Goal: Task Accomplishment & Management: Use online tool/utility

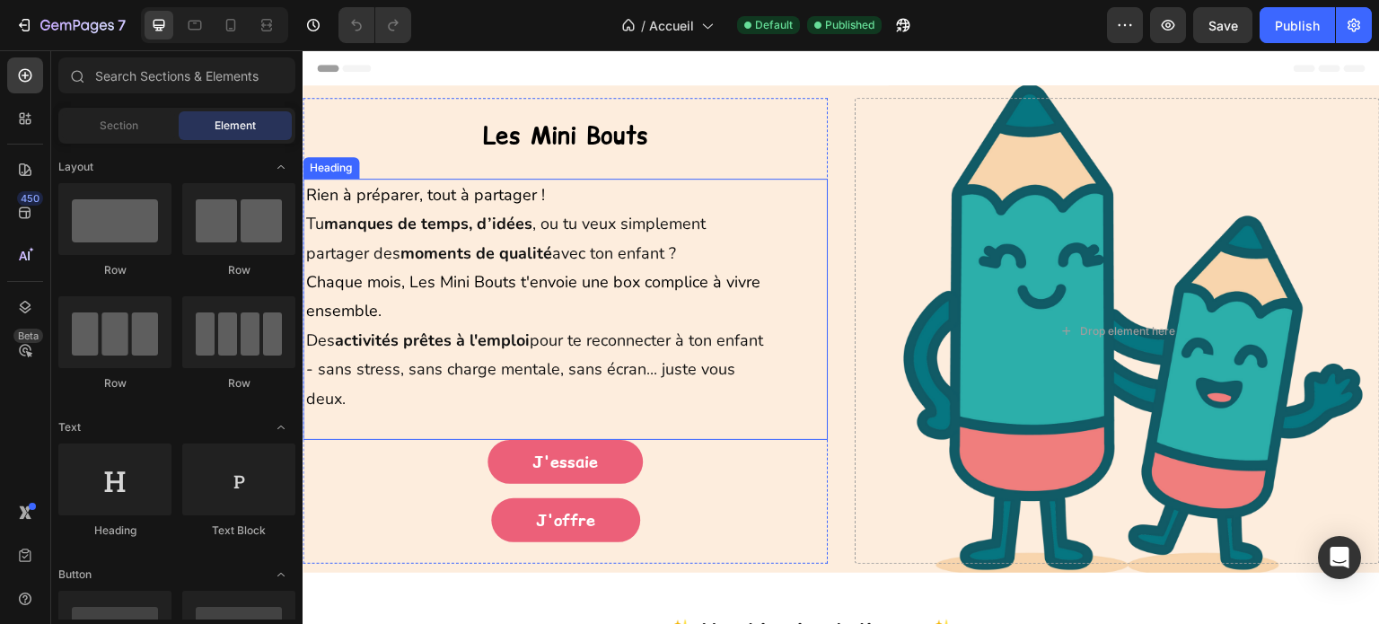
click at [547, 189] on h1 "Rien à préparer, tout à partager ! Tu manques de temps, d’idées , ou tu veux si…" at bounding box center [537, 309] width 466 height 261
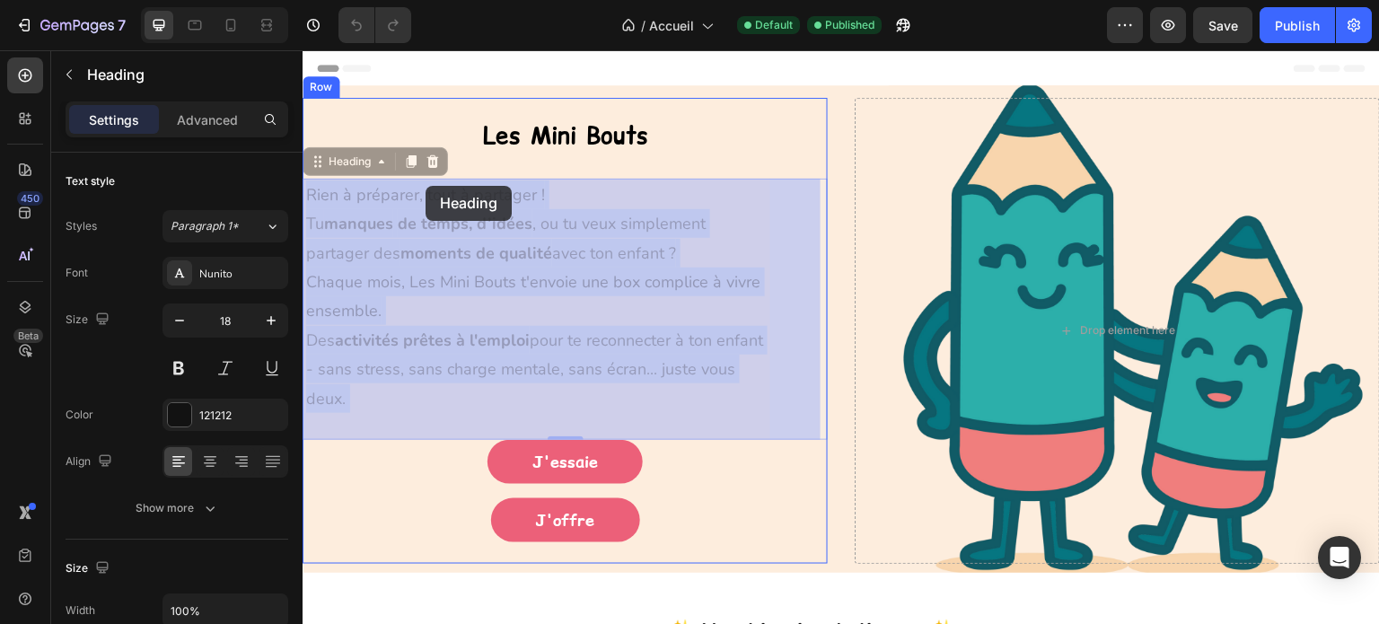
drag, startPoint x: 547, startPoint y: 189, endPoint x: 426, endPoint y: 186, distance: 121.3
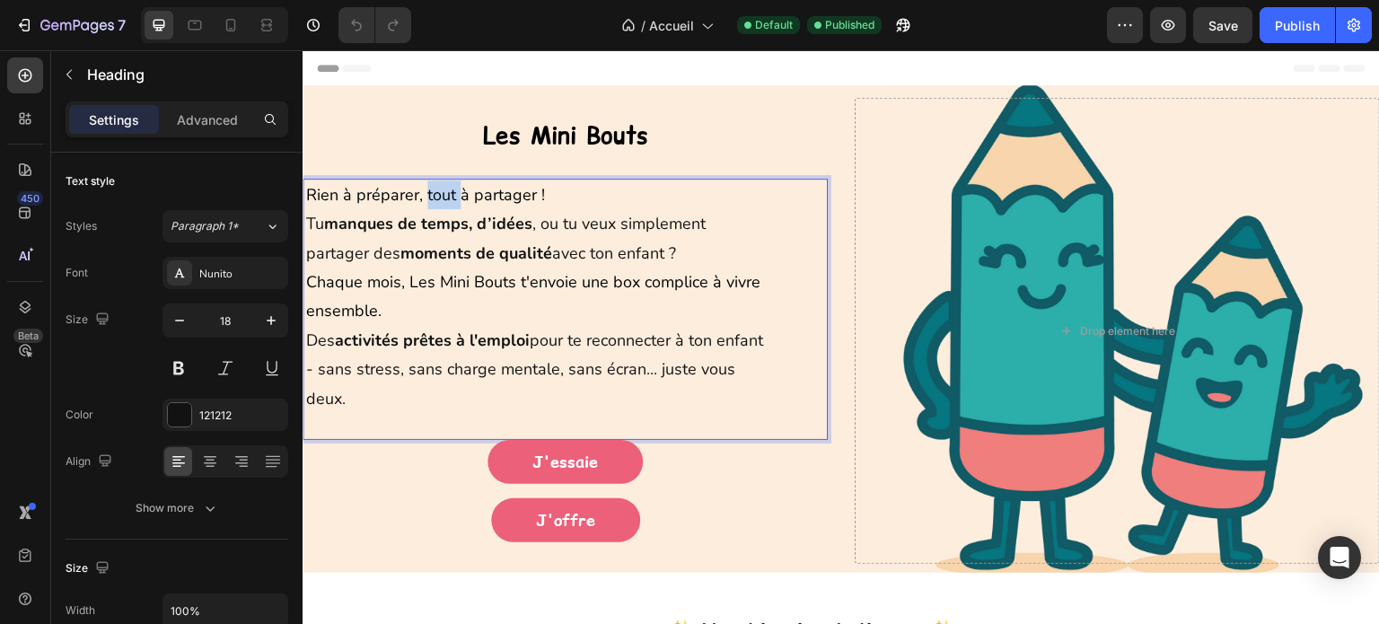
click at [440, 193] on span "Rien à préparer, tout à partager !" at bounding box center [425, 195] width 239 height 22
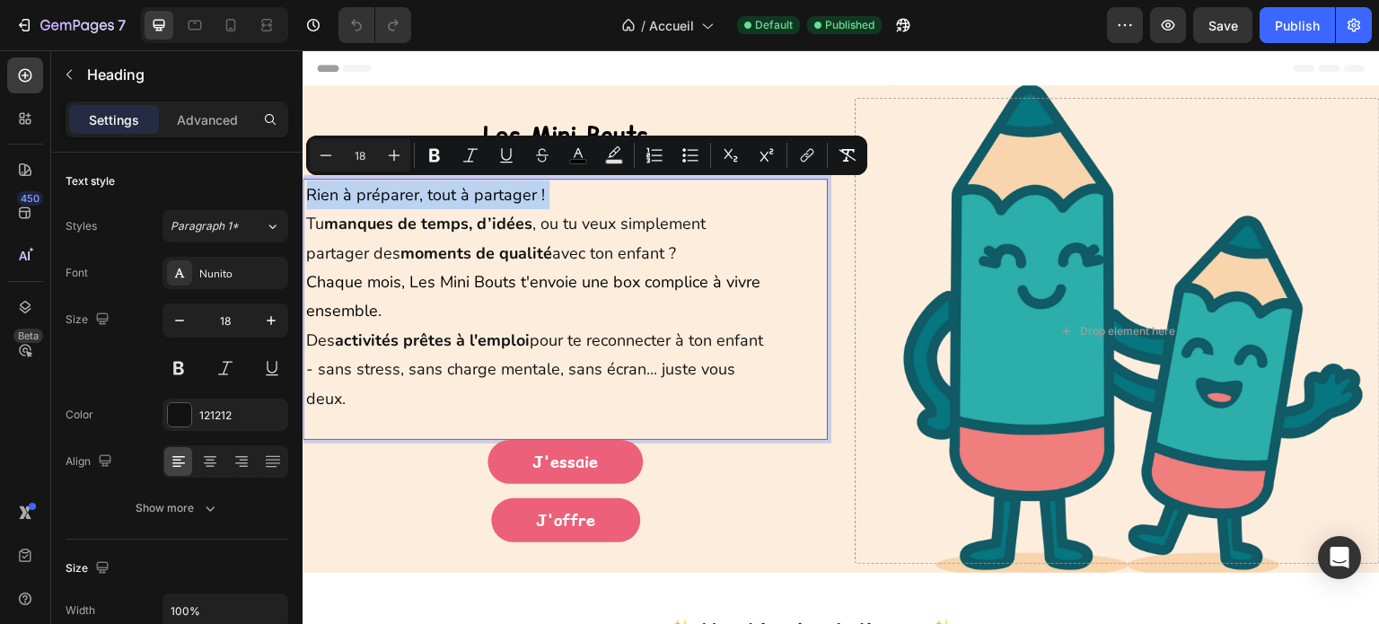
click at [440, 193] on span "Rien à préparer, tout à partager !" at bounding box center [425, 195] width 239 height 22
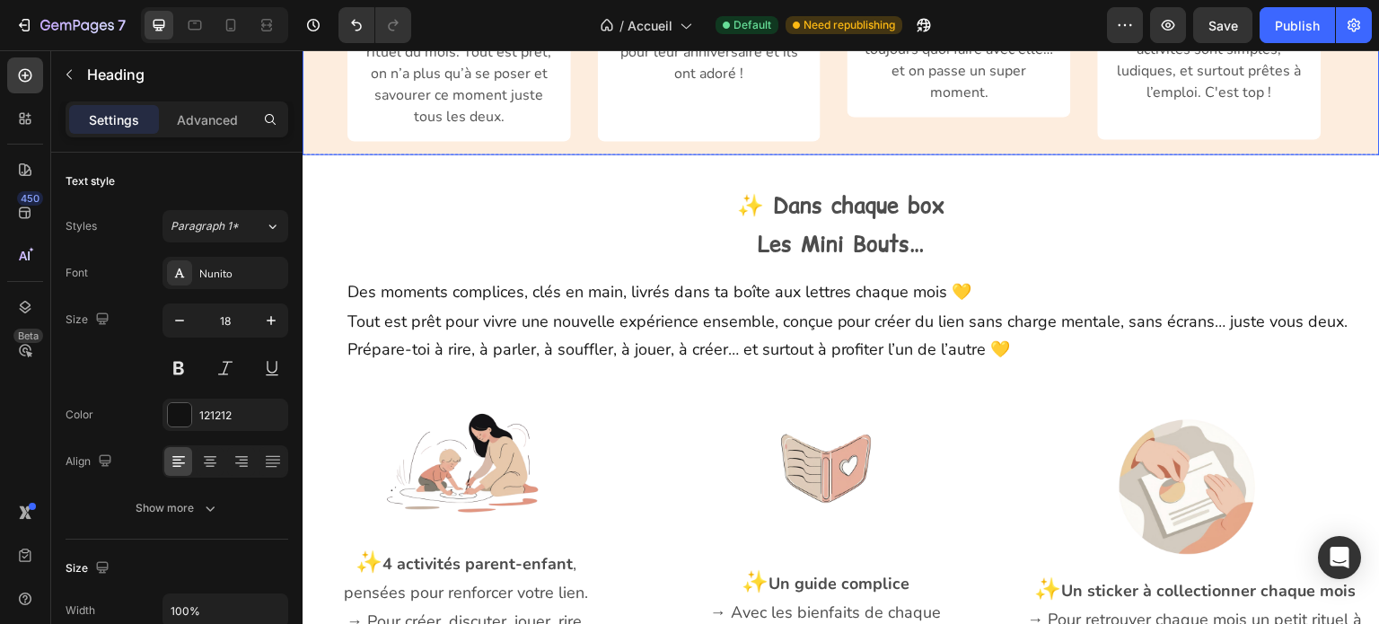
scroll to position [1347, 0]
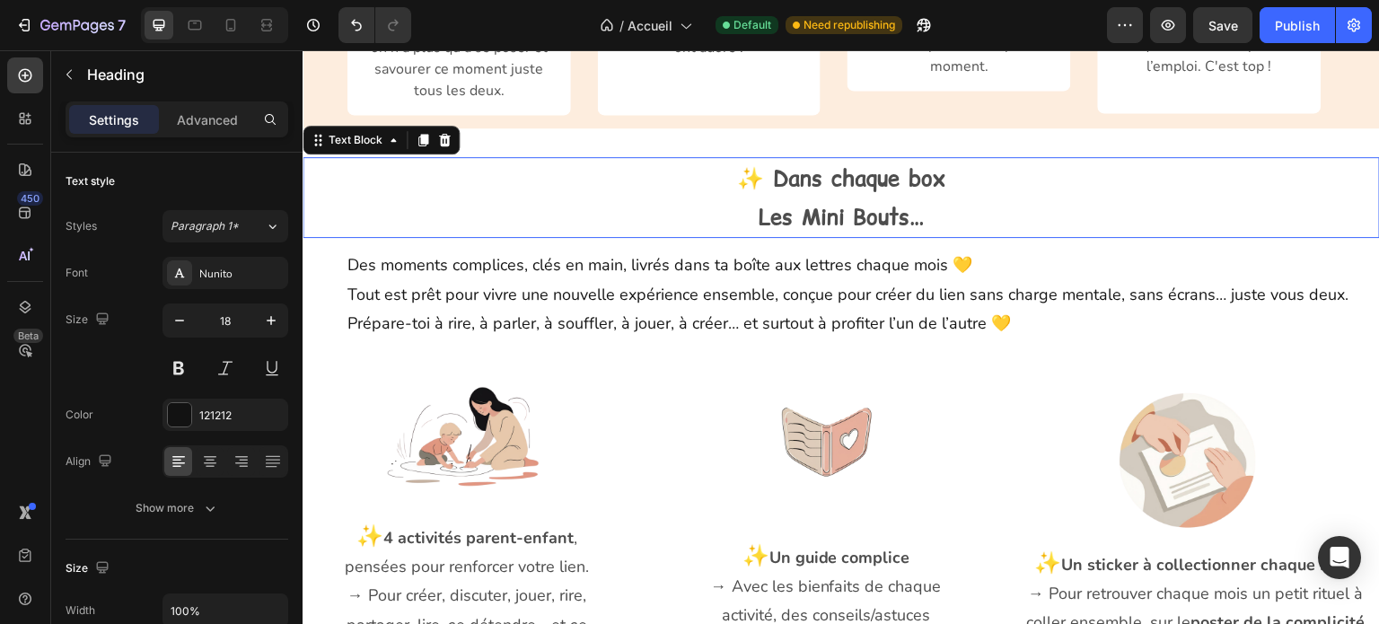
click at [945, 198] on p "Les Mini Bouts…" at bounding box center [841, 217] width 1074 height 39
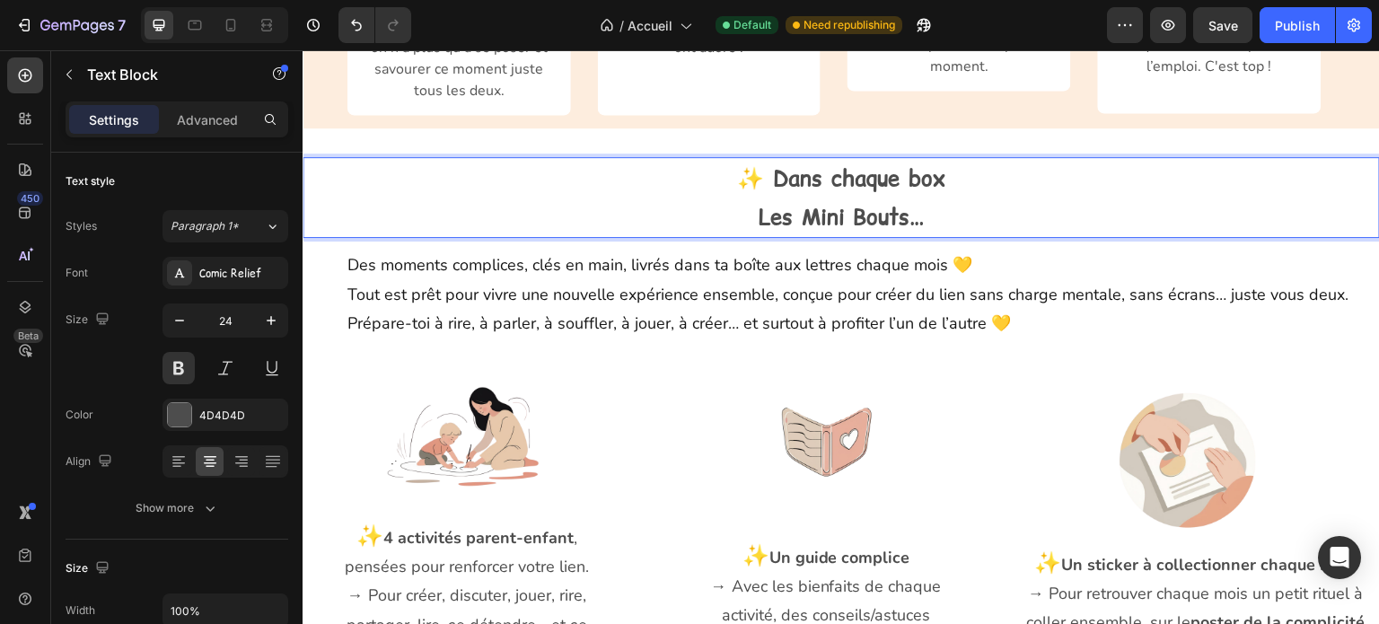
click at [943, 198] on p "Les Mini Bouts…" at bounding box center [841, 217] width 1074 height 39
drag, startPoint x: 936, startPoint y: 189, endPoint x: 767, endPoint y: 163, distance: 170.8
click at [767, 163] on div "✨ Dans chaque box Les Mini Bouts…" at bounding box center [842, 197] width 1078 height 81
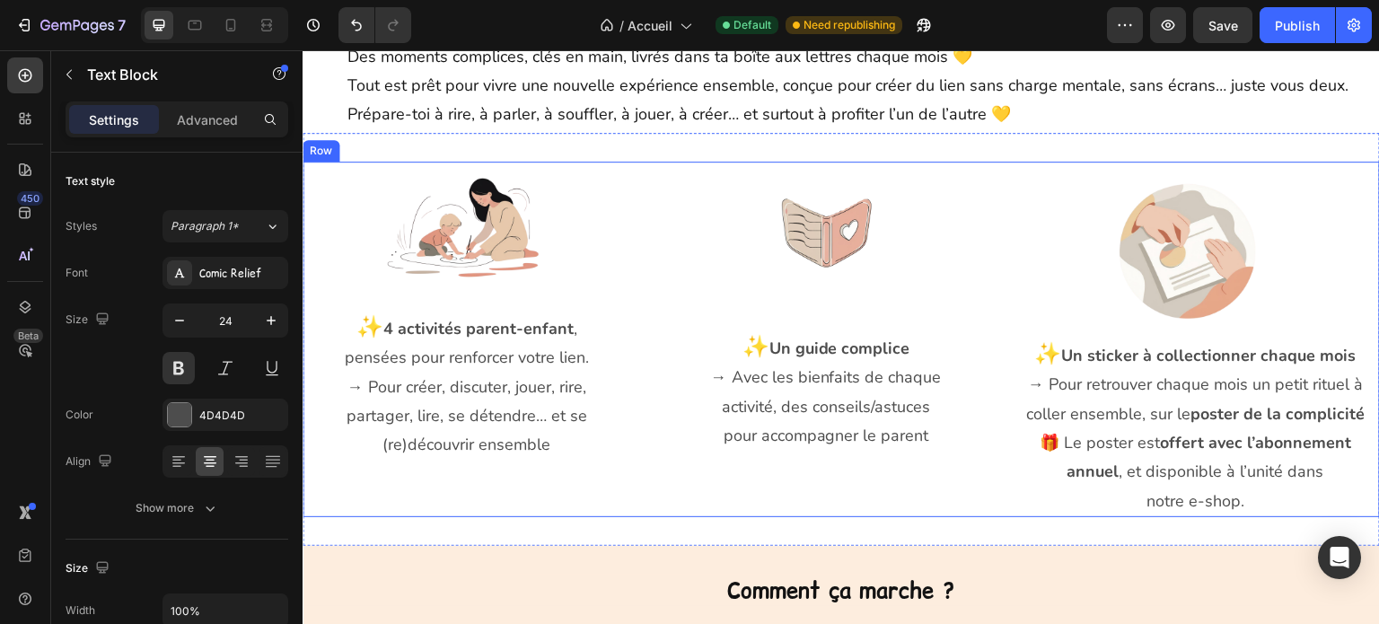
scroll to position [1527, 0]
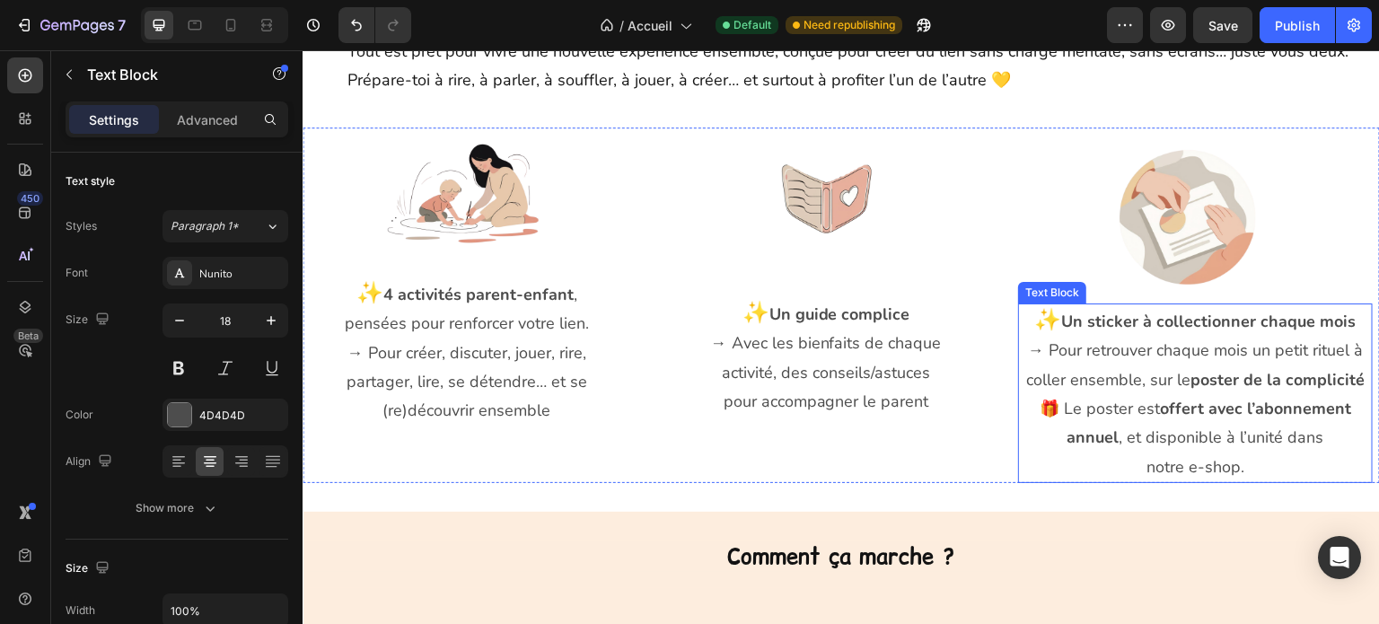
click at [1257, 463] on p "notre e-shop." at bounding box center [1195, 467] width 351 height 29
click at [1243, 463] on p "notre e-shop." at bounding box center [1195, 467] width 351 height 29
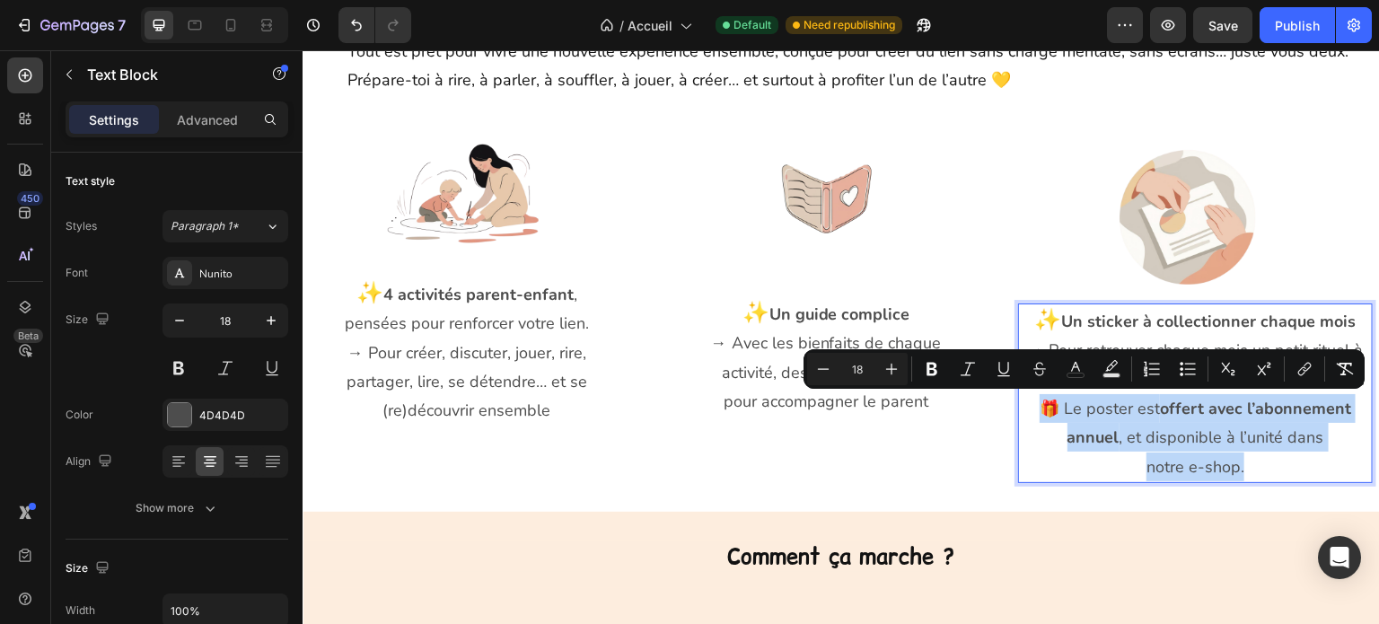
drag, startPoint x: 1243, startPoint y: 463, endPoint x: 1030, endPoint y: 402, distance: 221.4
click at [1030, 402] on div "✨ Un sticker à collectionner chaque mois → Pour retrouver chaque mois un petit …" at bounding box center [1195, 394] width 355 height 180
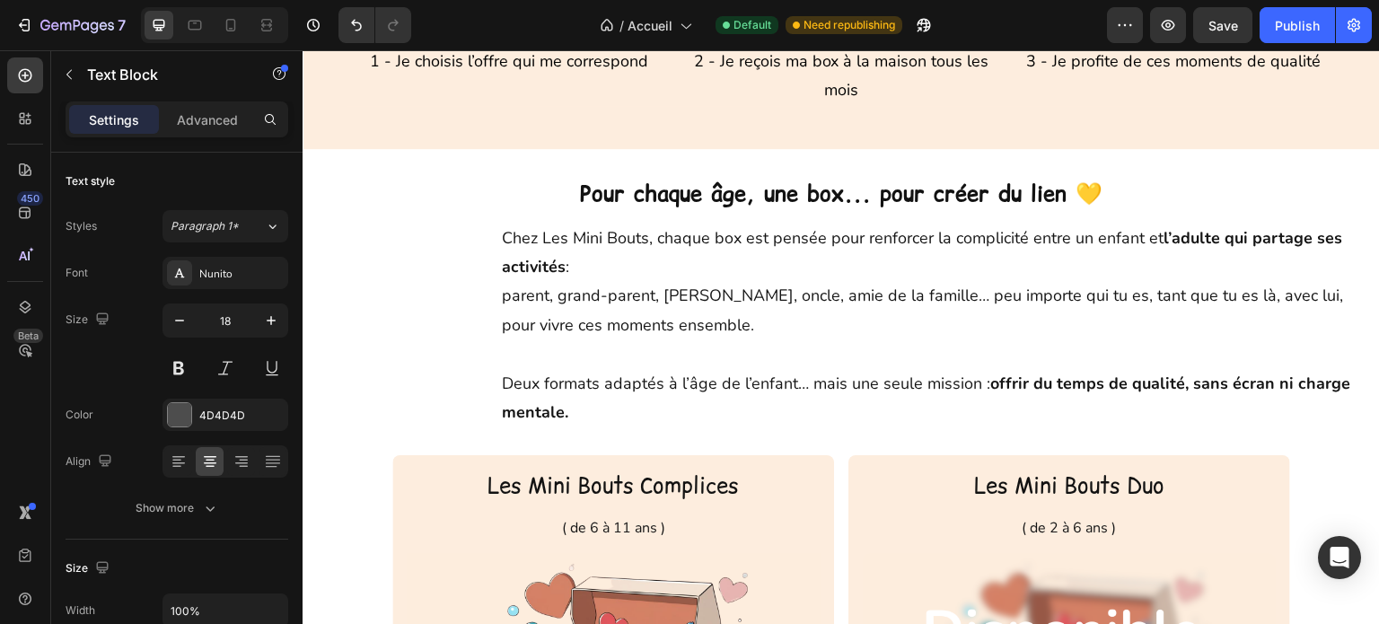
scroll to position [2245, 0]
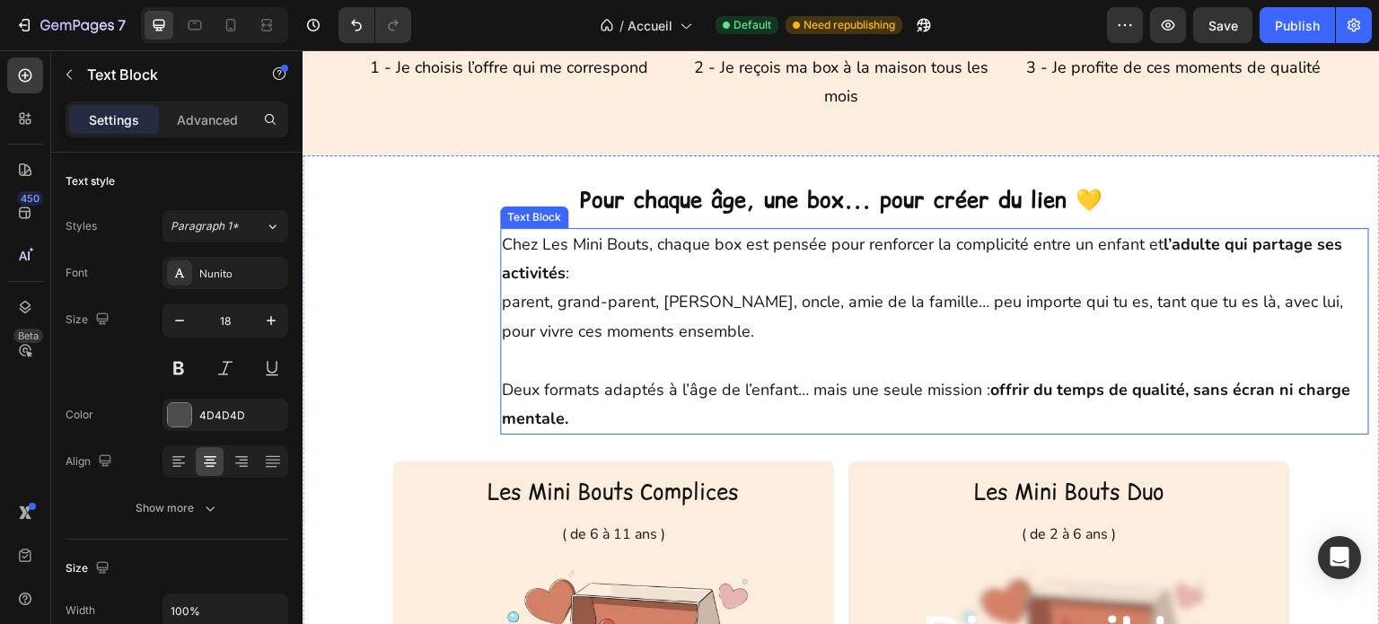
click at [759, 295] on p "parent, grand-parent, [PERSON_NAME], oncle, amie de la famille… peu importe qui…" at bounding box center [935, 301] width 866 height 29
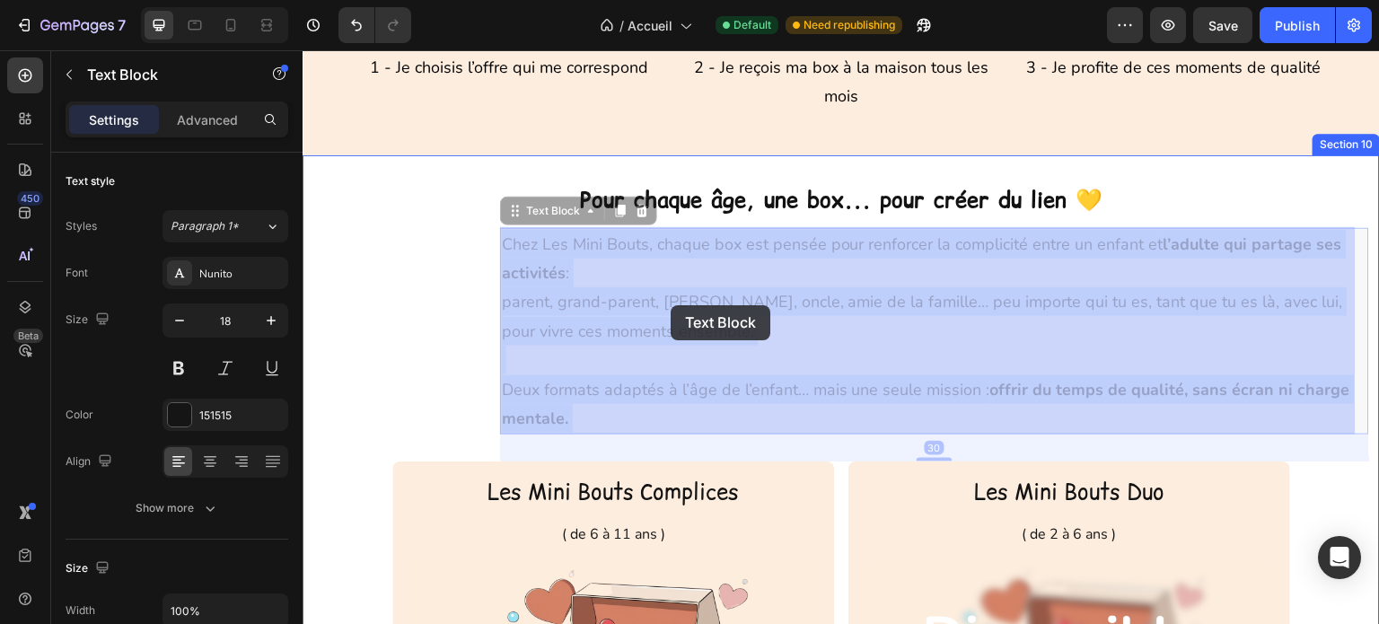
drag, startPoint x: 778, startPoint y: 330, endPoint x: 656, endPoint y: 309, distance: 123.1
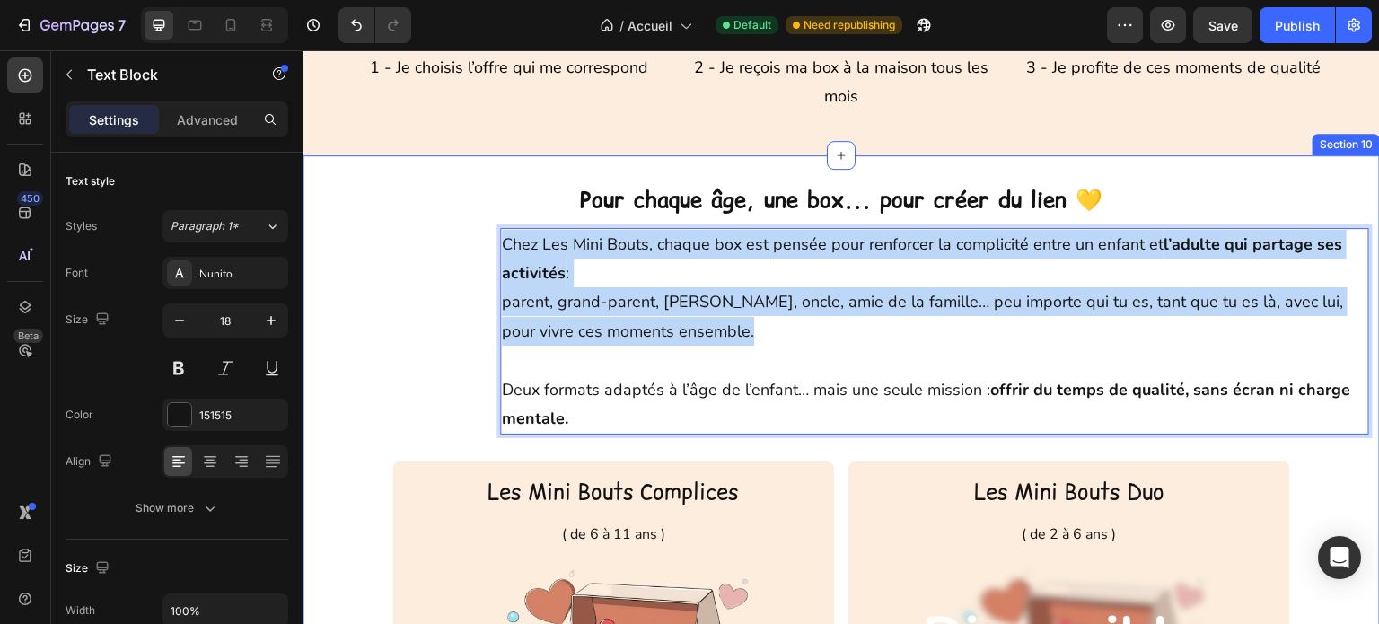
drag, startPoint x: 769, startPoint y: 327, endPoint x: 493, endPoint y: 251, distance: 286.1
click at [493, 251] on div "Pour chaque âge, une box... pour créer du lien 💛 Heading Chez Les Mini Bouts, c…" at bounding box center [842, 565] width 1078 height 763
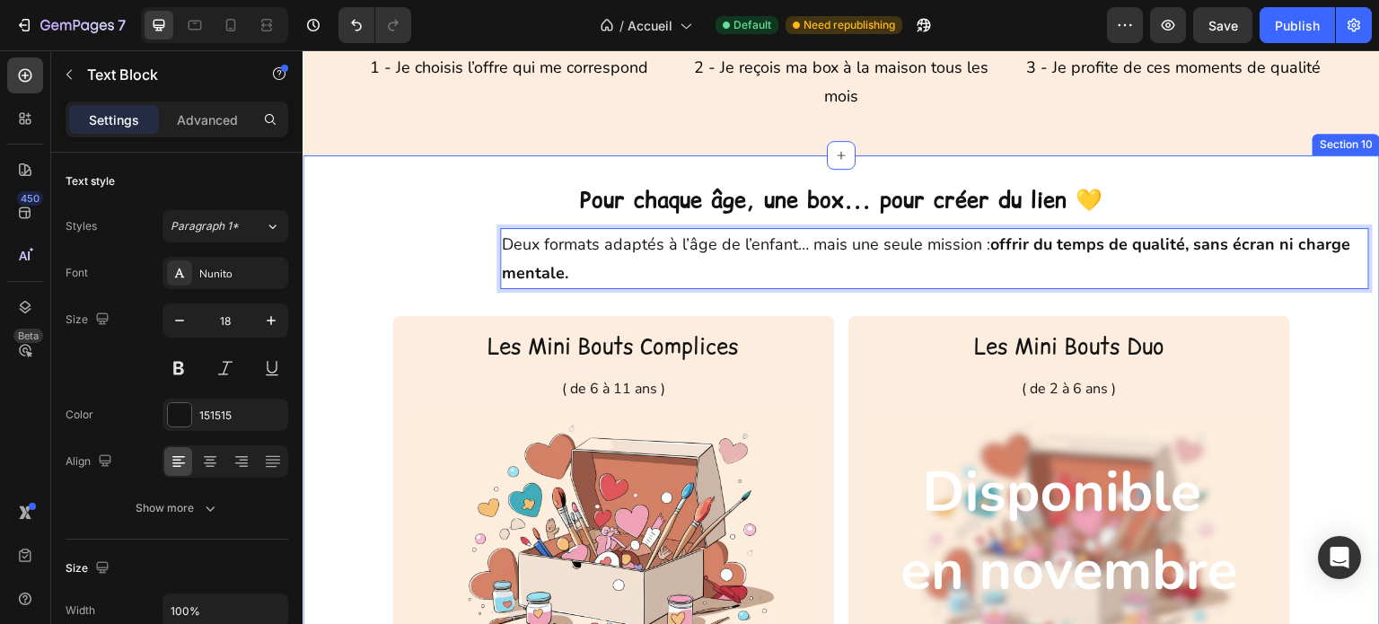
click at [427, 225] on div "Pour chaque âge, une box... pour créer du lien 💛 Heading Deux formats adaptés à…" at bounding box center [842, 493] width 1078 height 618
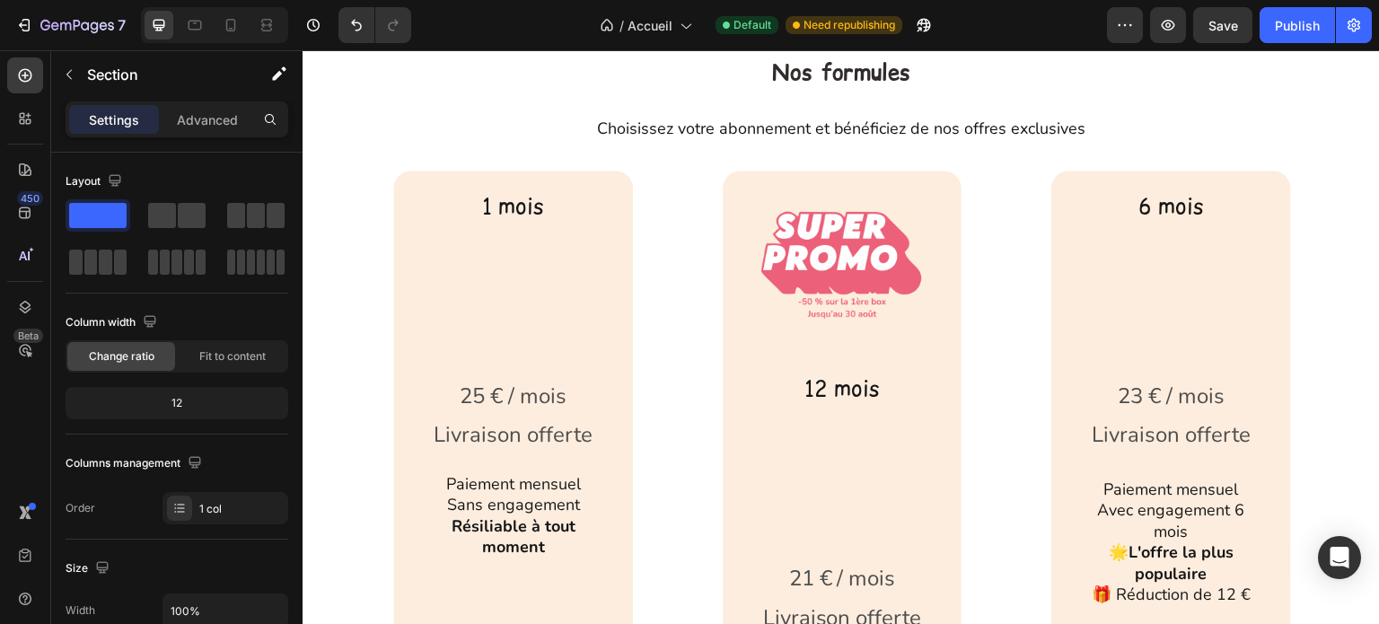
scroll to position [3951, 0]
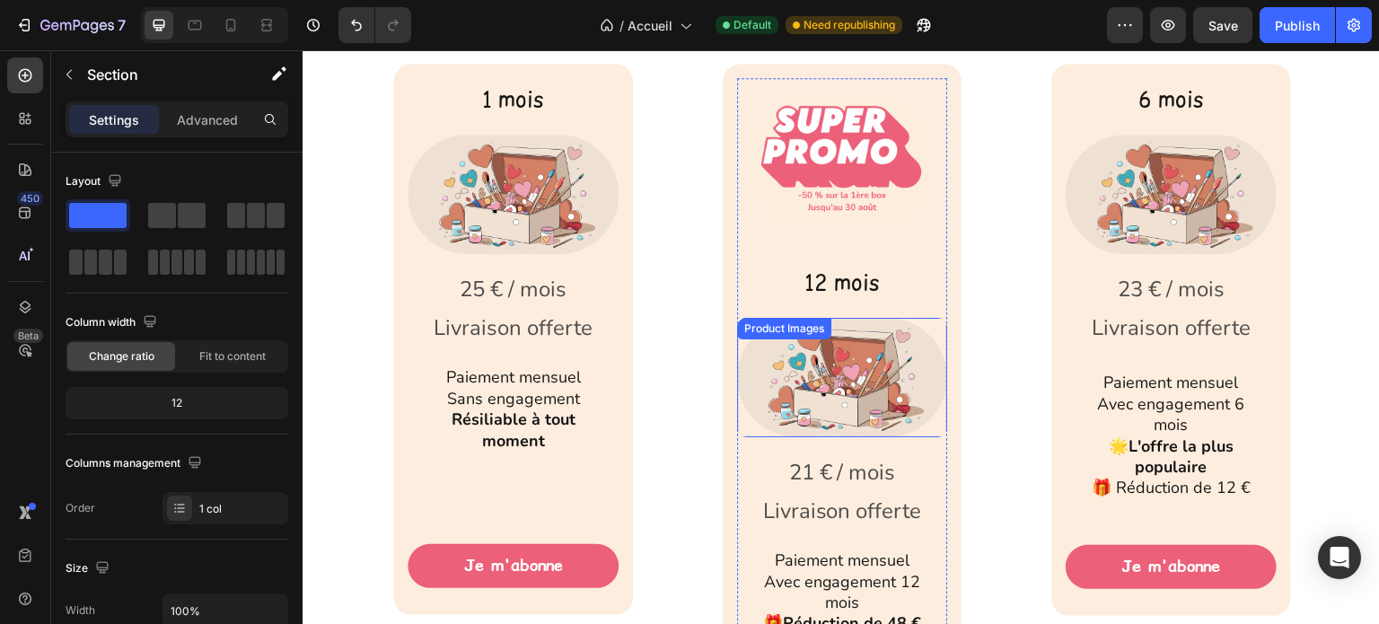
click at [820, 364] on img at bounding box center [842, 377] width 211 height 119
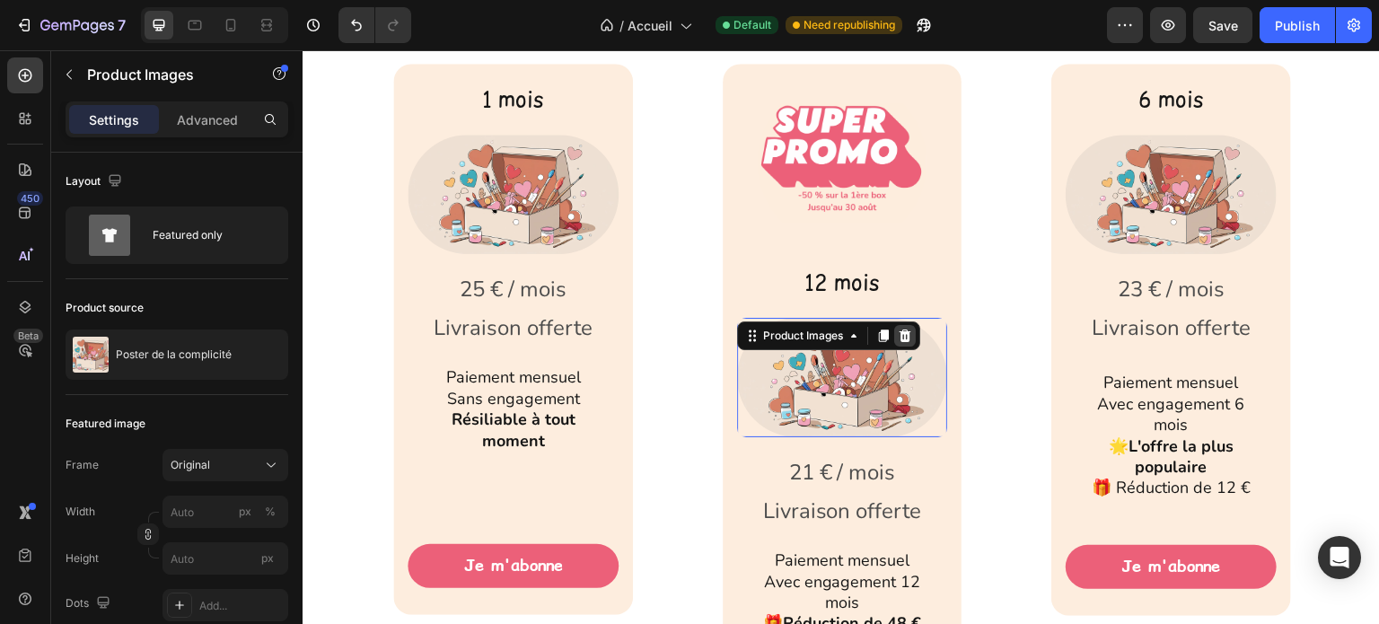
click at [899, 335] on icon at bounding box center [905, 336] width 12 height 13
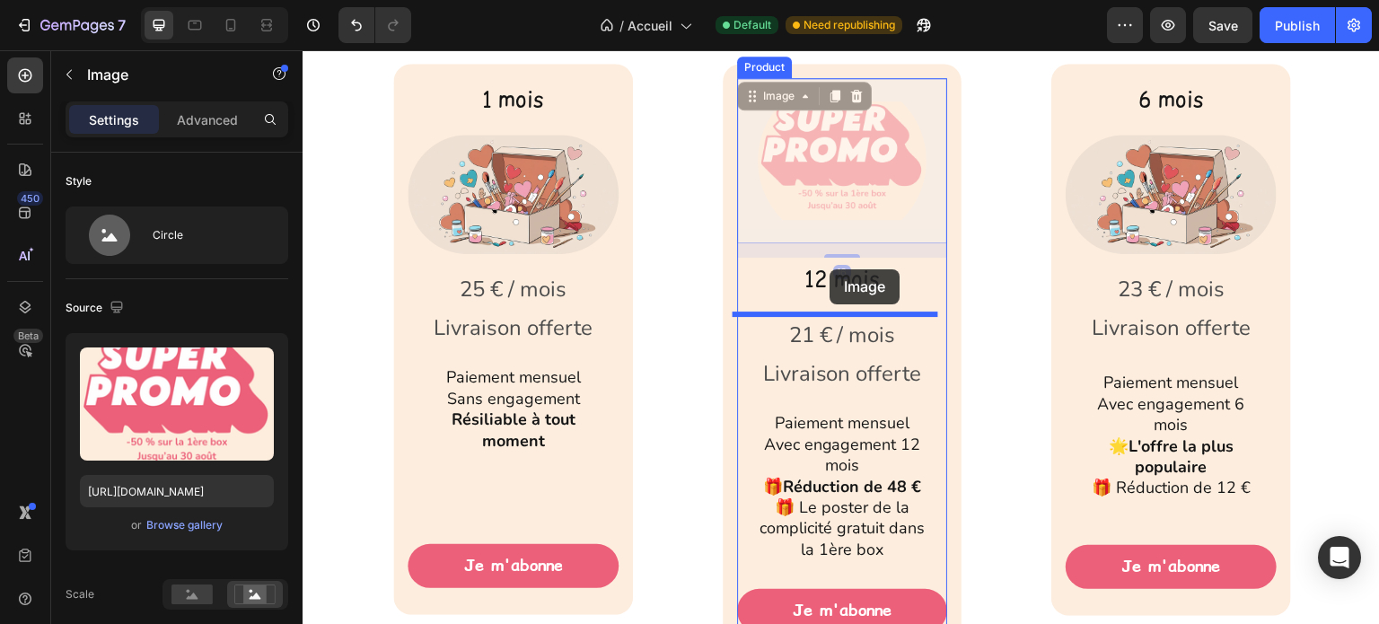
drag, startPoint x: 824, startPoint y: 184, endPoint x: 830, endPoint y: 269, distance: 85.5
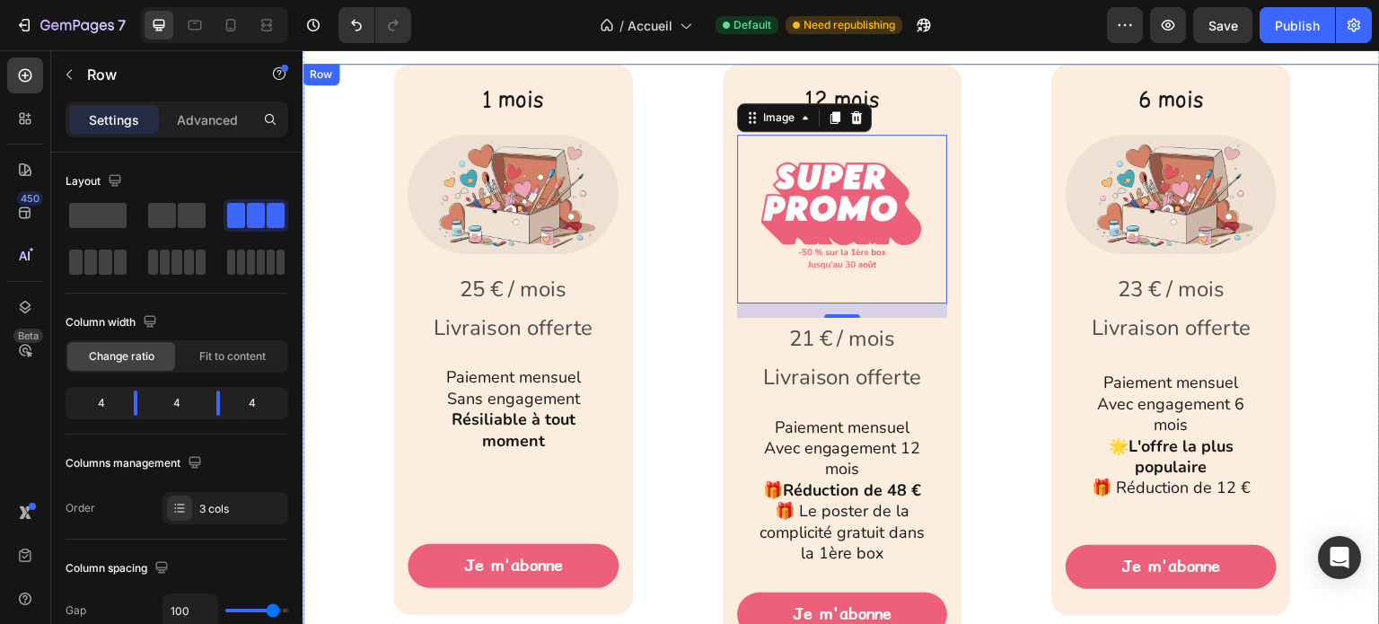
click at [995, 321] on div "1 mois Text Block Product Images 25 € / mois Livraison offerte Text Block Row P…" at bounding box center [842, 352] width 1078 height 577
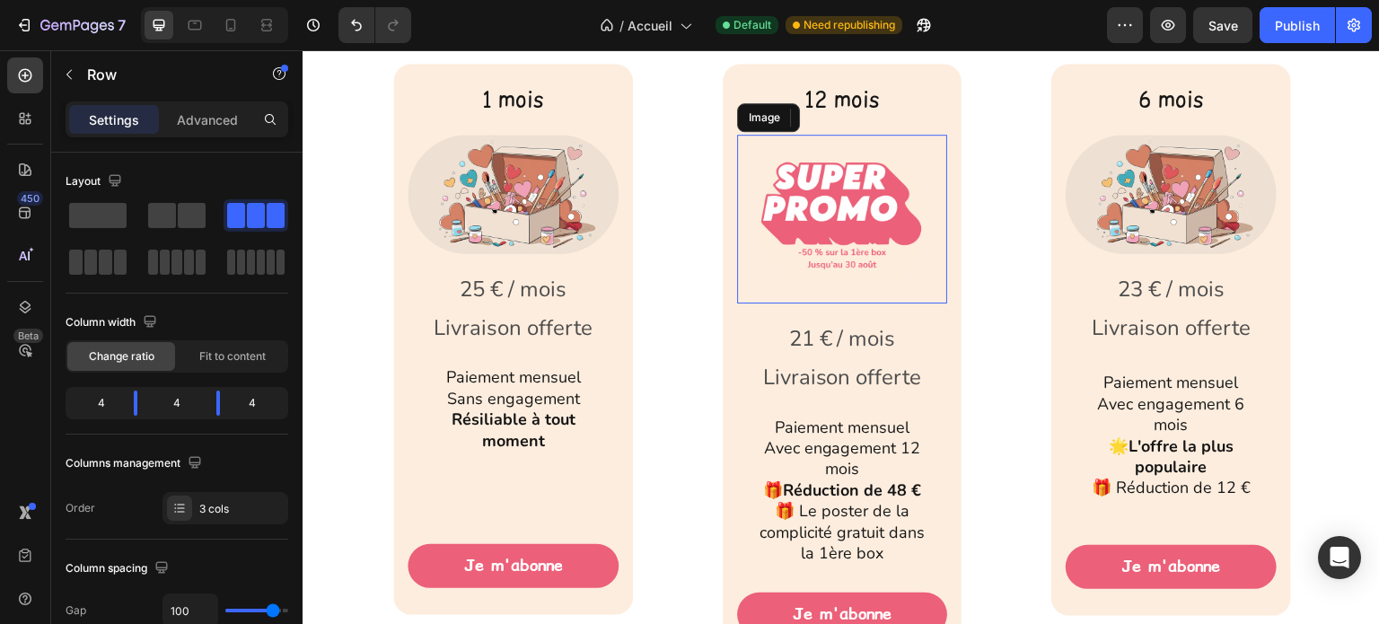
click at [826, 283] on img at bounding box center [842, 219] width 169 height 169
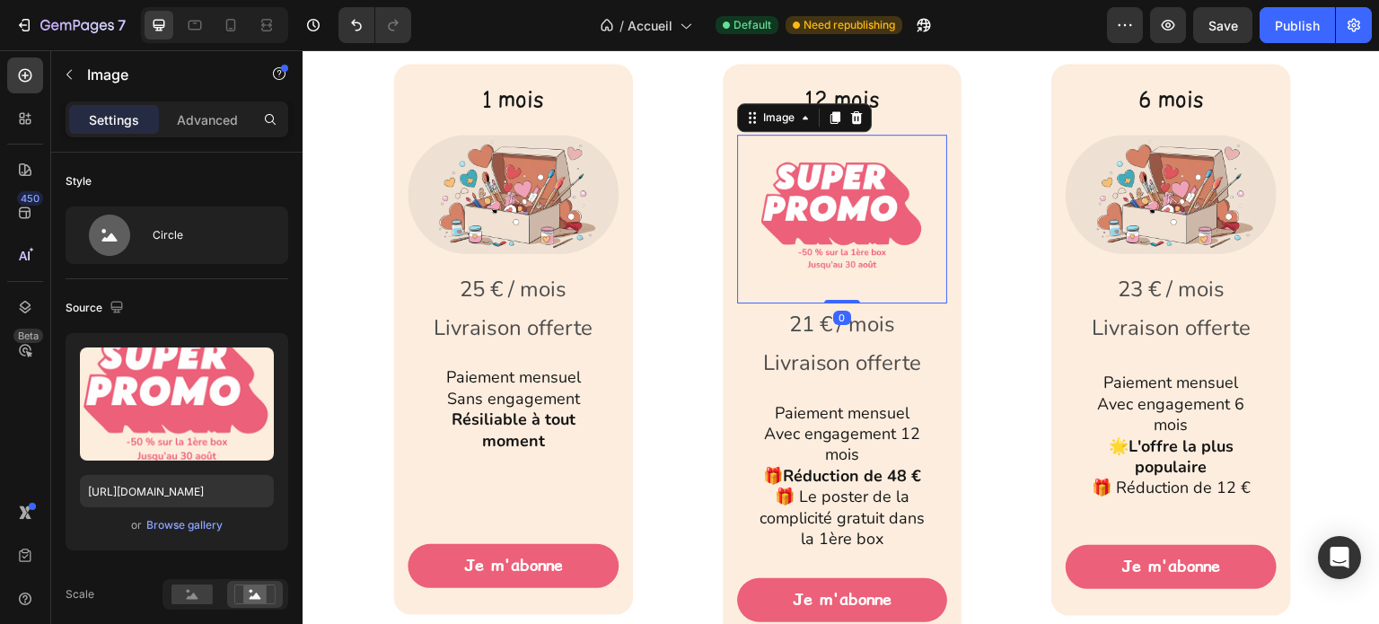
drag, startPoint x: 832, startPoint y: 310, endPoint x: 827, endPoint y: 285, distance: 25.5
click at [827, 285] on div "Image 0" at bounding box center [842, 219] width 211 height 169
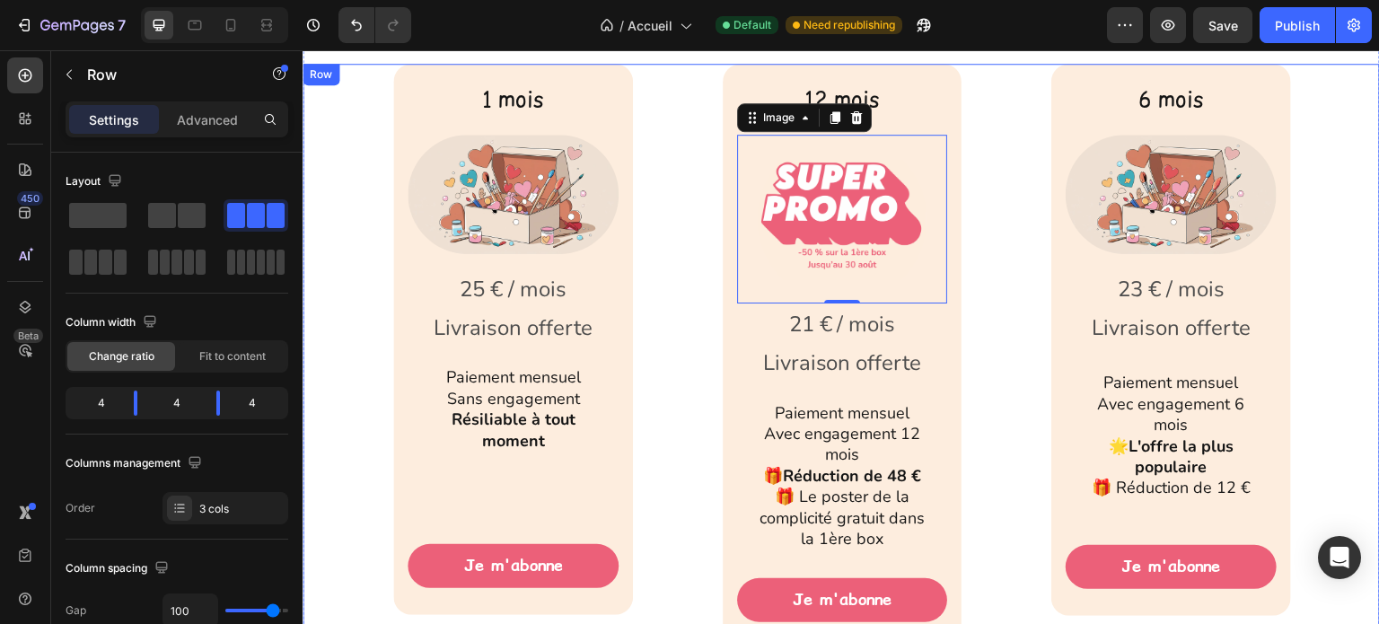
click at [980, 313] on div "1 mois Text Block Product Images 25 € / mois Livraison offerte Text Block Row P…" at bounding box center [842, 345] width 1078 height 562
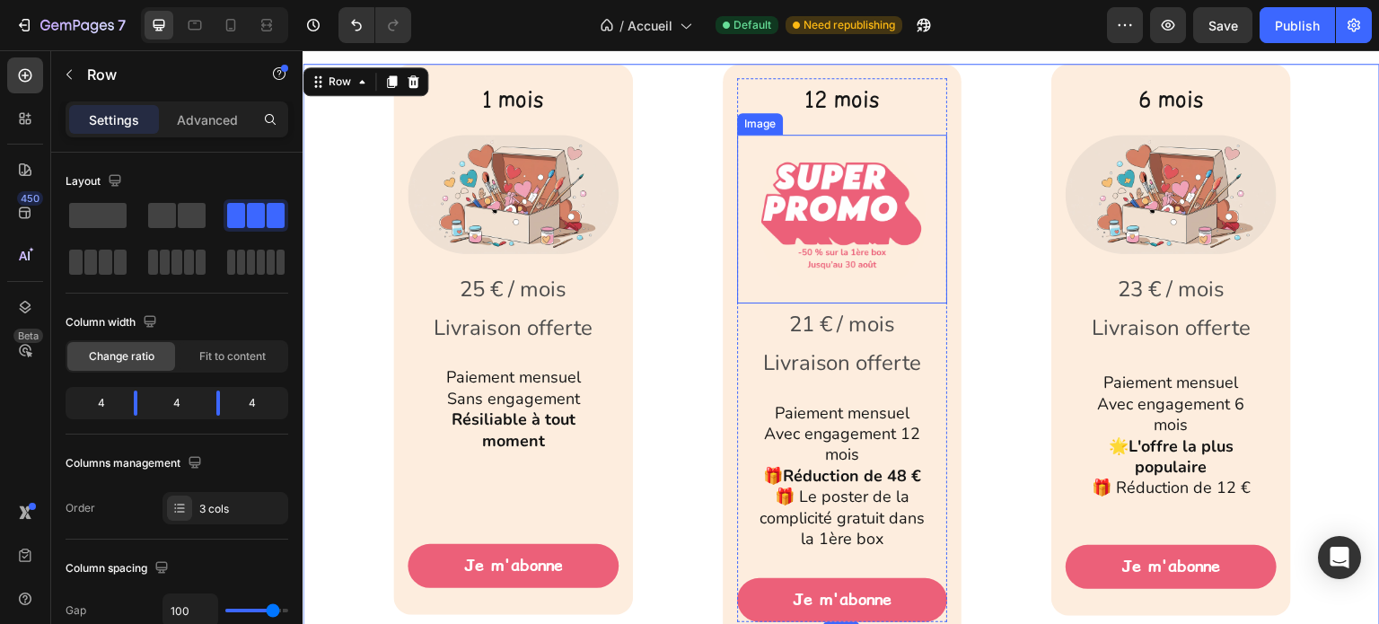
click at [855, 192] on img at bounding box center [842, 219] width 169 height 169
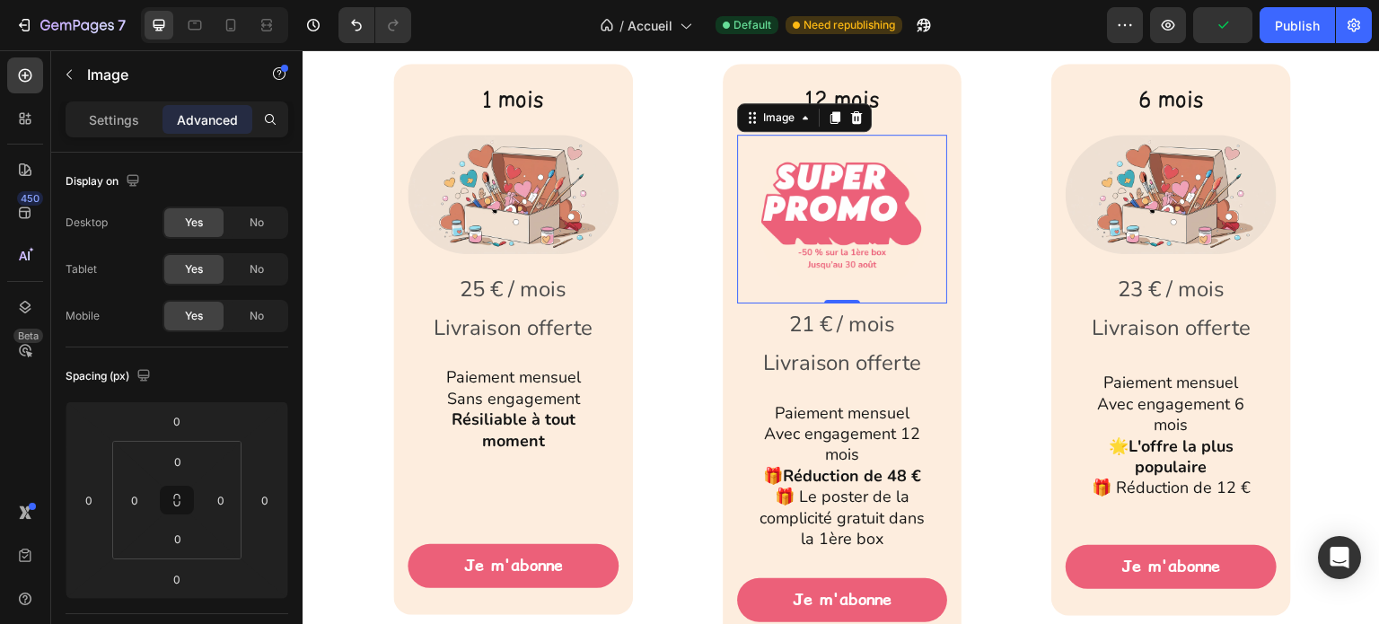
click at [203, 120] on p "Advanced" at bounding box center [207, 119] width 61 height 19
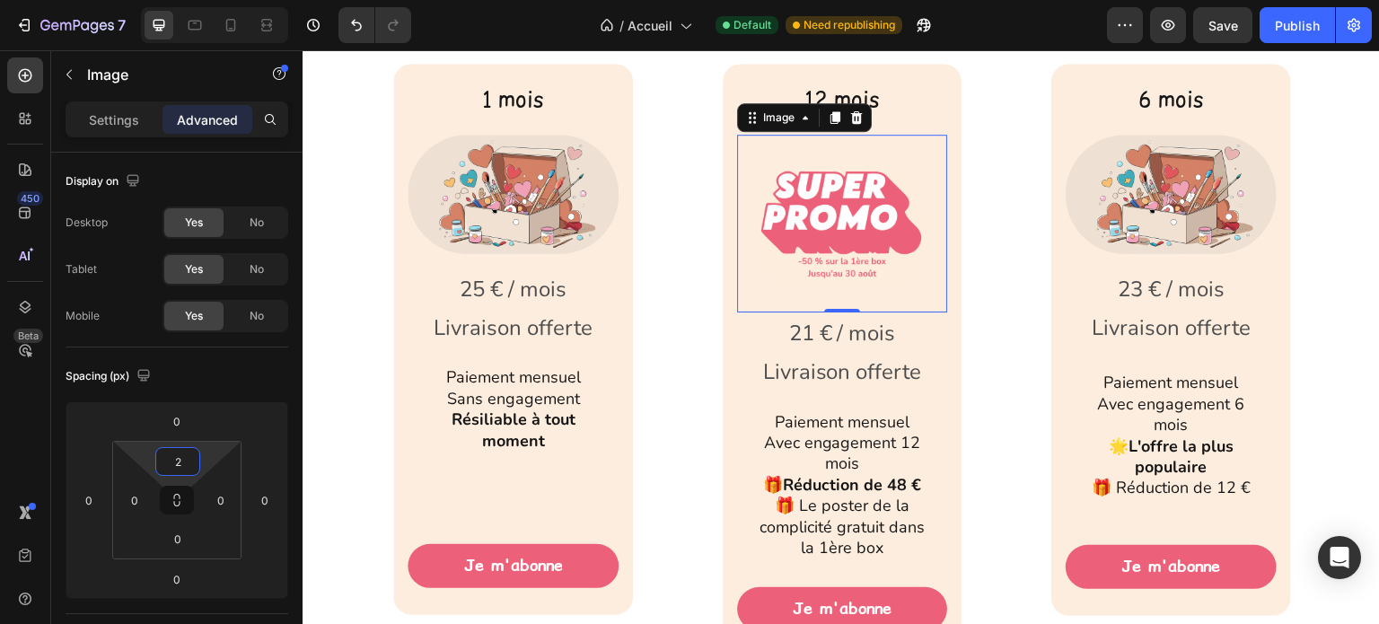
type input "0"
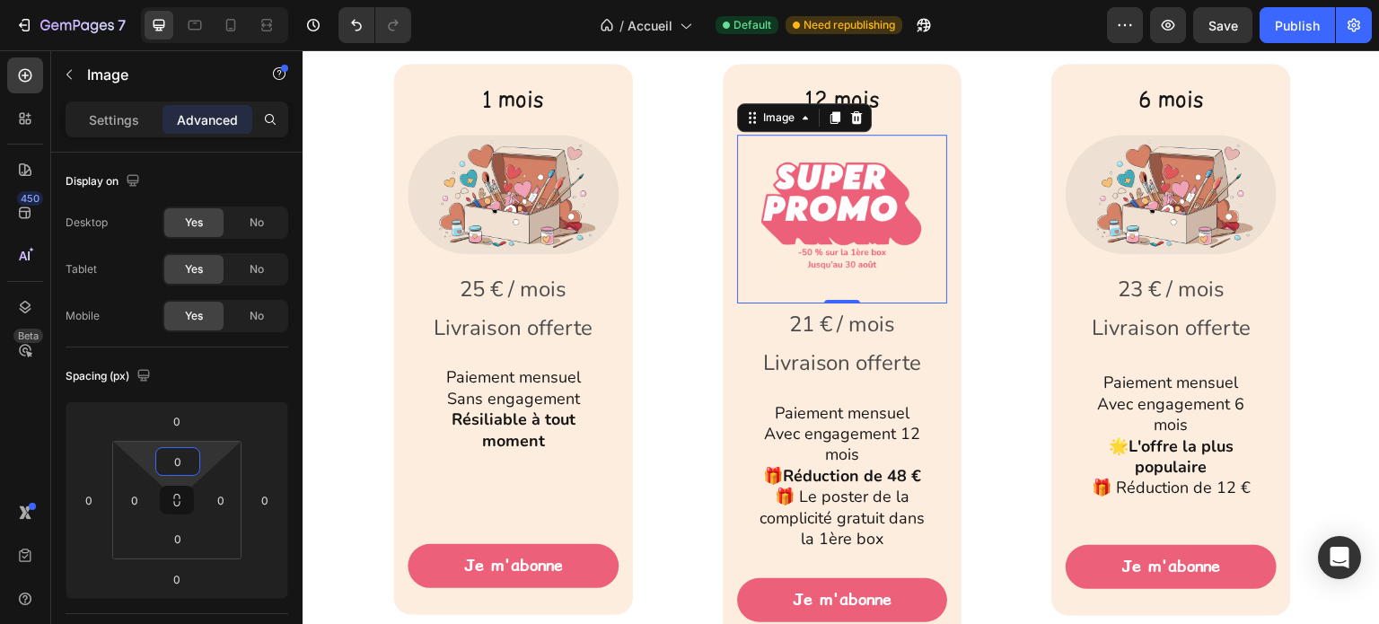
drag, startPoint x: 205, startPoint y: 455, endPoint x: 200, endPoint y: 473, distance: 18.5
click at [200, 0] on html "7 Version history / Accueil Default Need republishing Preview Save Publish 450 …" at bounding box center [689, 0] width 1379 height 0
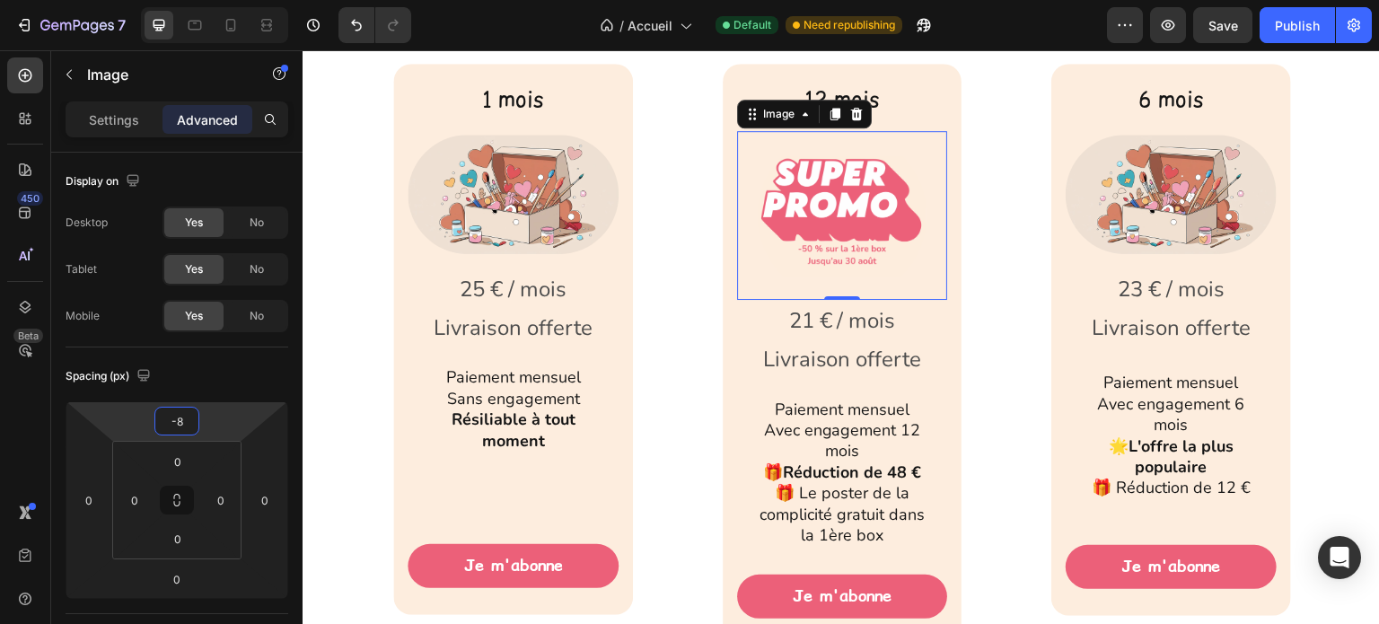
type input "-10"
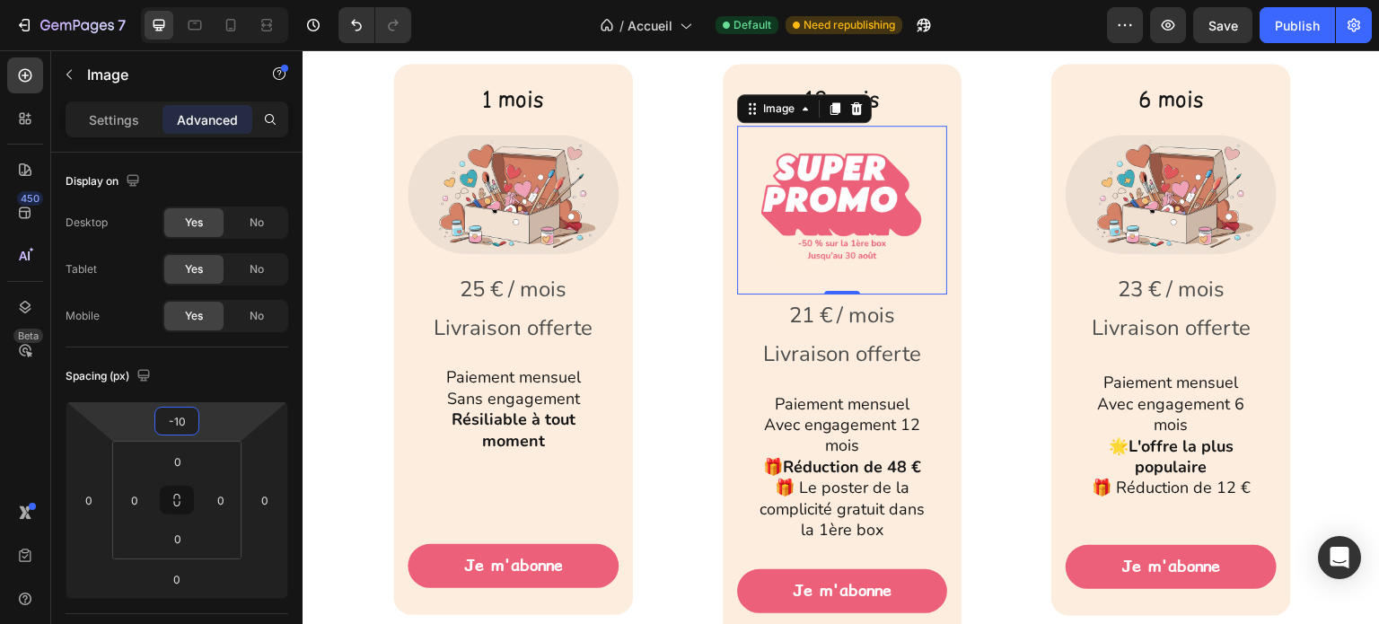
click at [205, 0] on html "7 Version history / Accueil Default Need republishing Preview Save Publish 450 …" at bounding box center [689, 0] width 1379 height 0
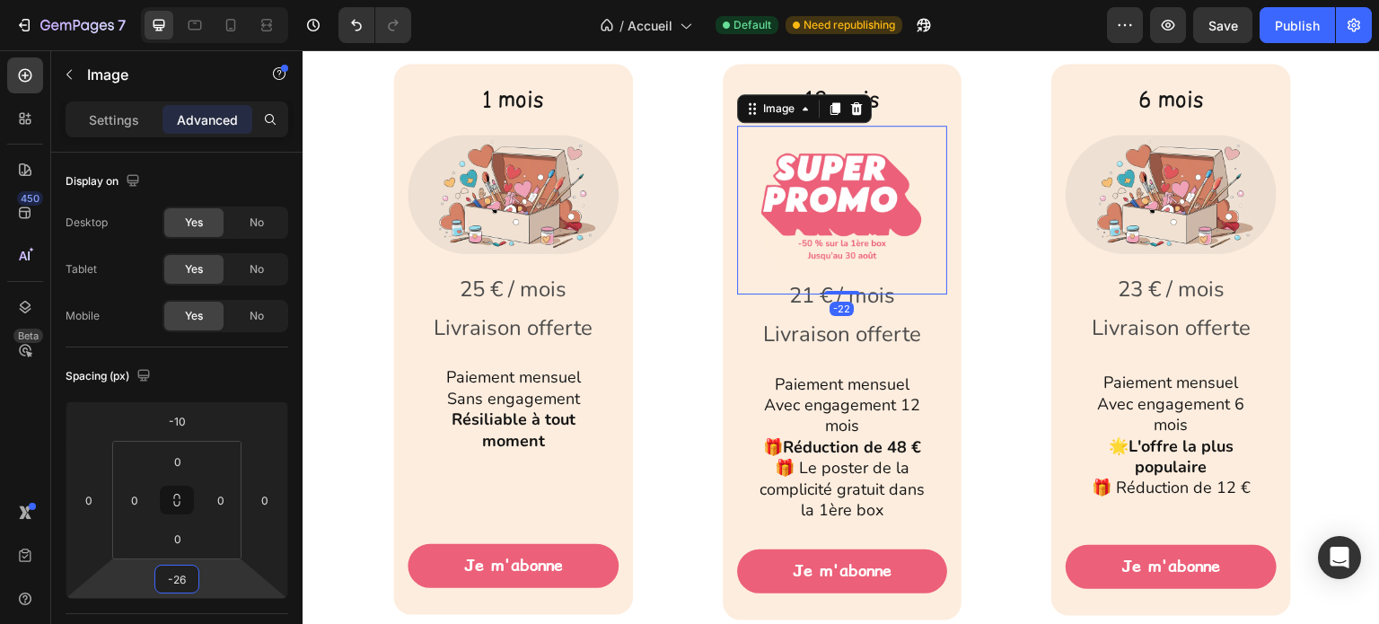
type input "-28"
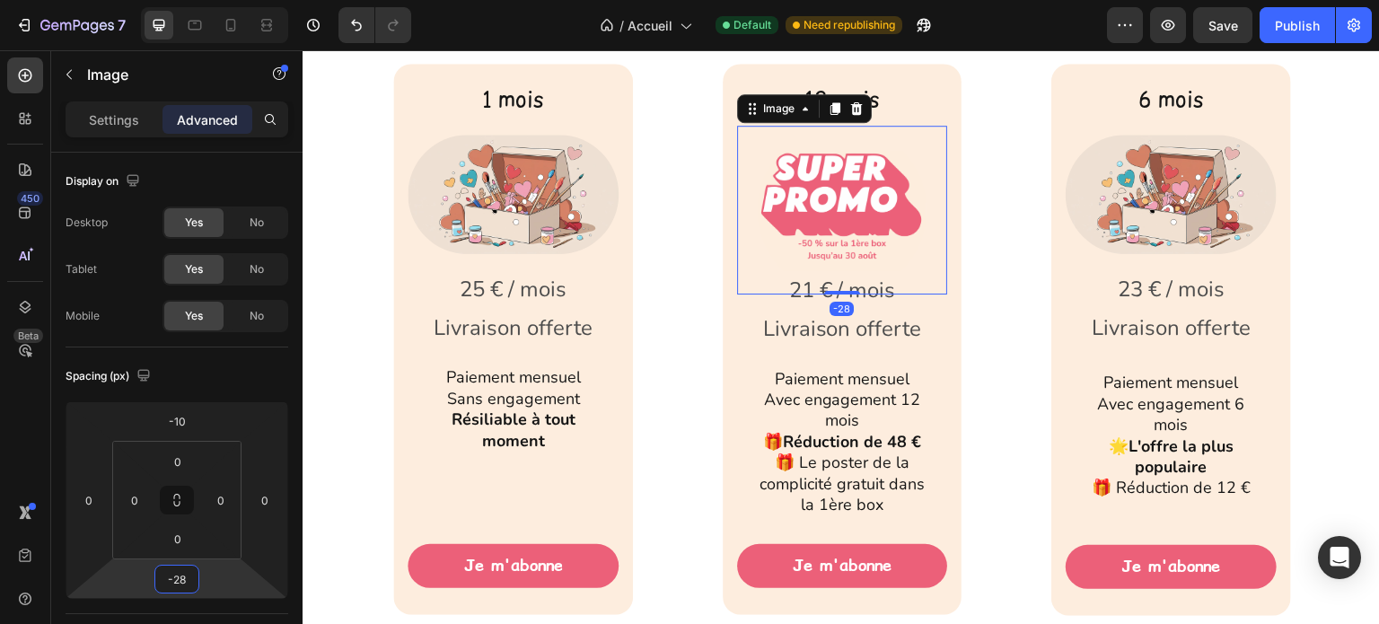
drag, startPoint x: 211, startPoint y: 572, endPoint x: 205, endPoint y: 585, distance: 14.1
click at [205, 0] on html "7 Version history / Accueil Default Need republishing Preview Save Publish 450 …" at bounding box center [689, 0] width 1379 height 0
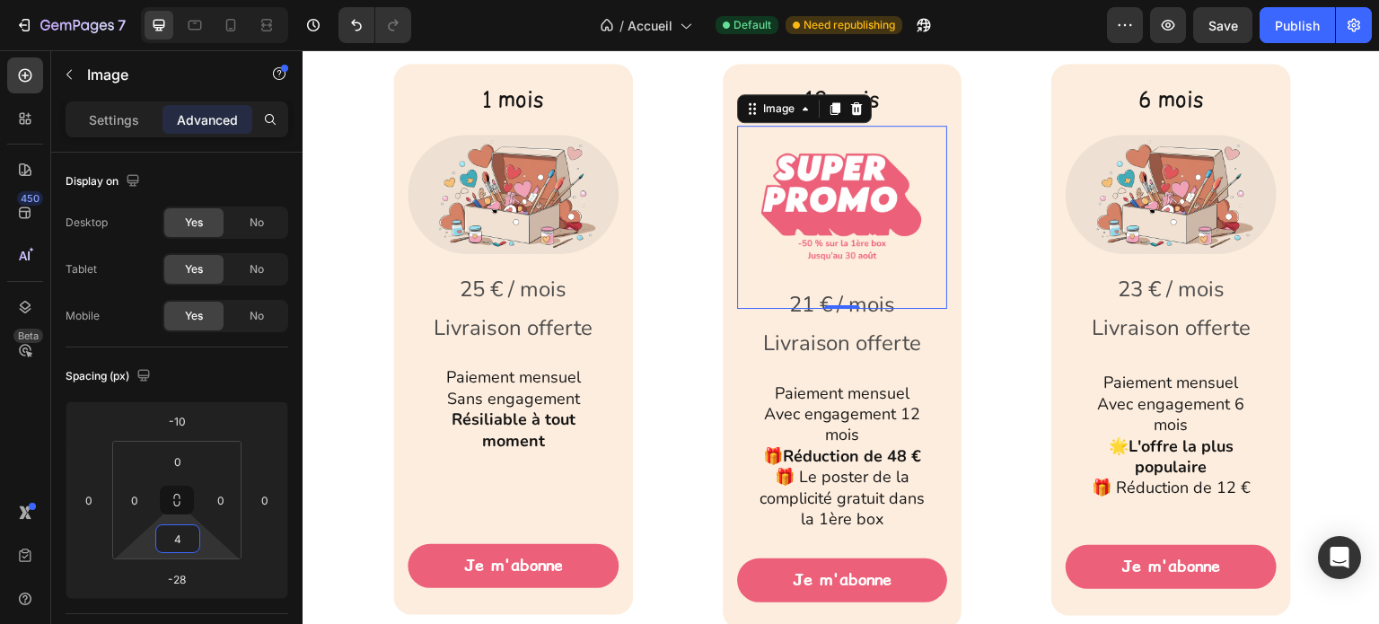
type input "0"
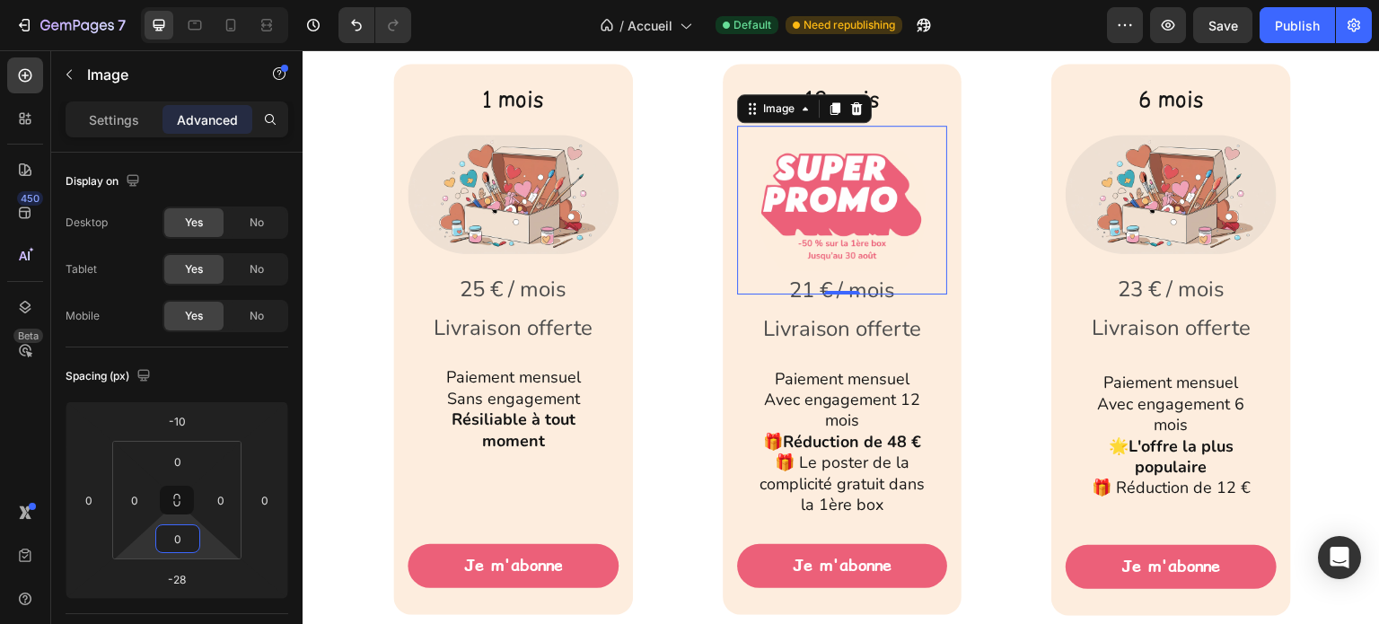
drag, startPoint x: 200, startPoint y: 538, endPoint x: 193, endPoint y: 545, distance: 10.2
click at [193, 0] on html "7 Version history / Accueil Default Need republishing Preview Save Publish 450 …" at bounding box center [689, 0] width 1379 height 0
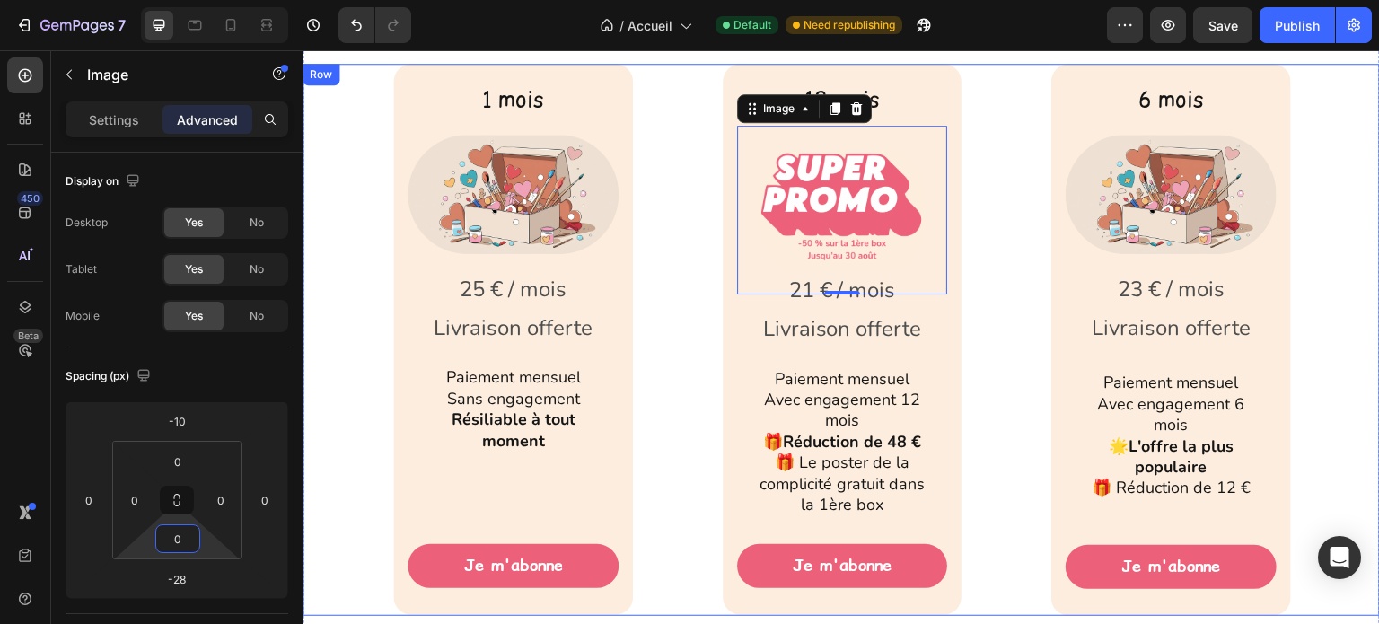
click at [672, 407] on div "1 mois Text Block Product Images 25 € / mois Livraison offerte Text Block Row P…" at bounding box center [842, 339] width 1078 height 551
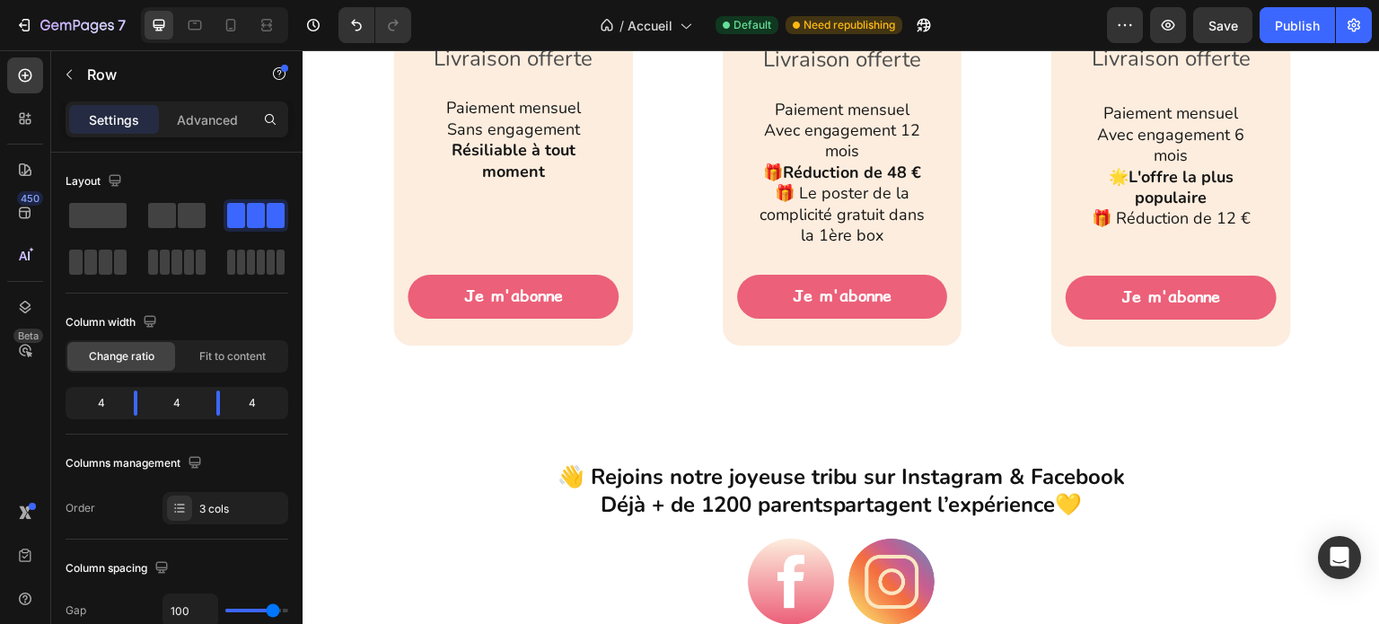
scroll to position [3682, 0]
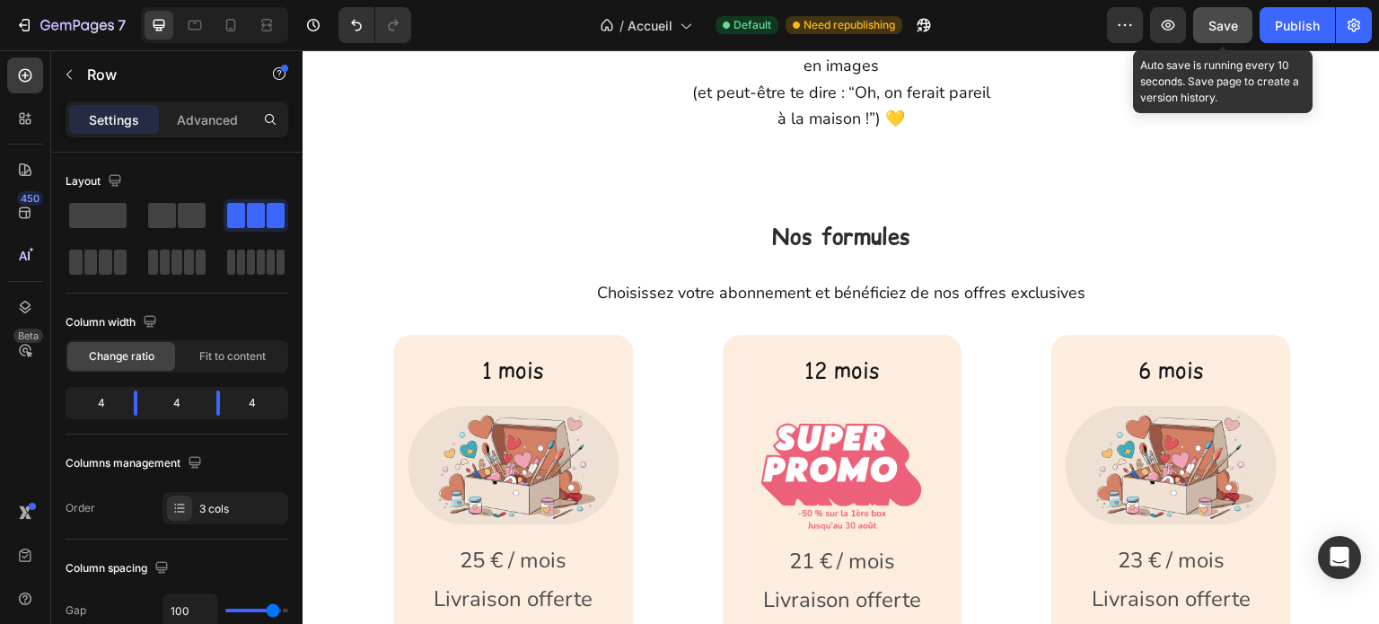
click at [1208, 31] on button "Save" at bounding box center [1223, 25] width 59 height 36
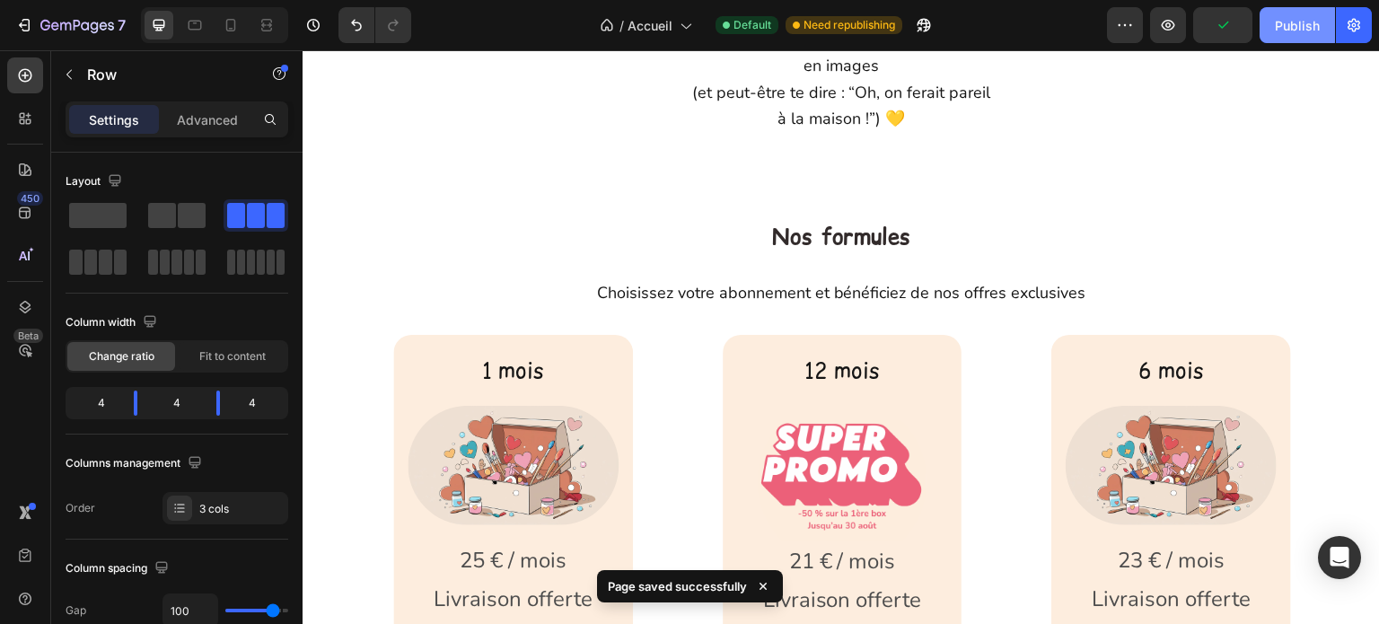
click at [1283, 24] on div "Publish" at bounding box center [1297, 25] width 45 height 19
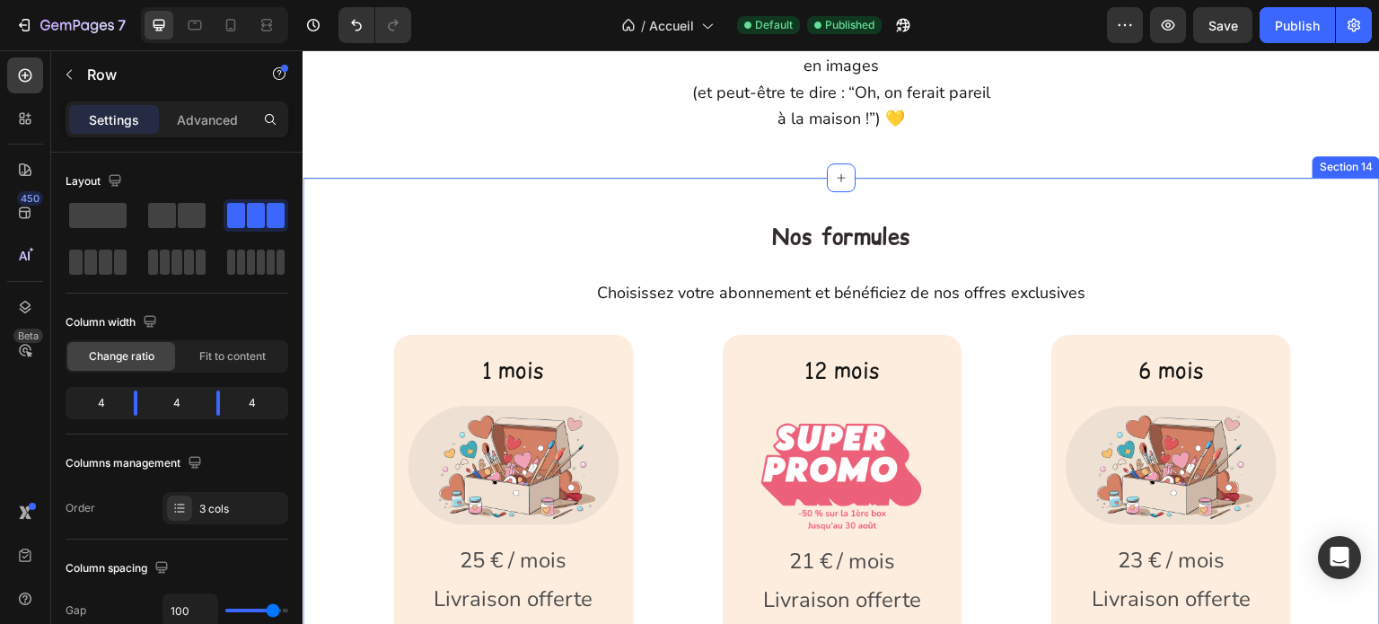
click at [1036, 201] on div "Nos formules Heading Choisissez votre abonnement et bénéficiez de nos offres ex…" at bounding box center [842, 554] width 1078 height 752
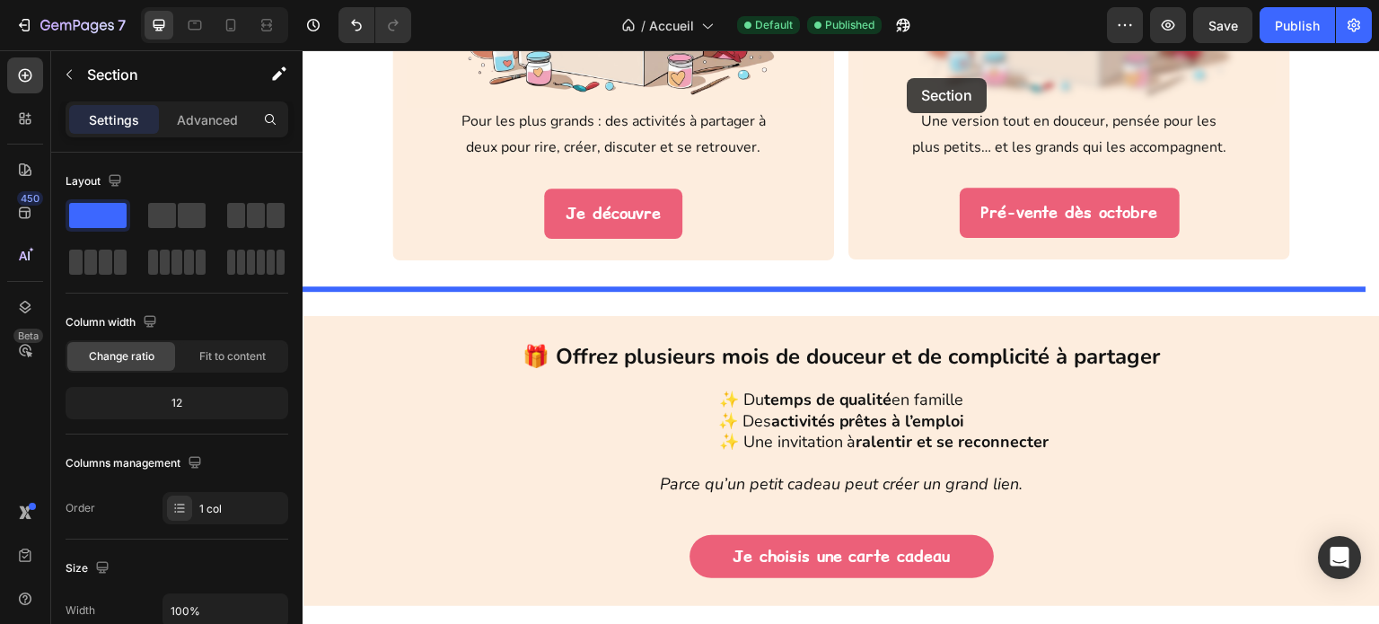
scroll to position [2779, 0]
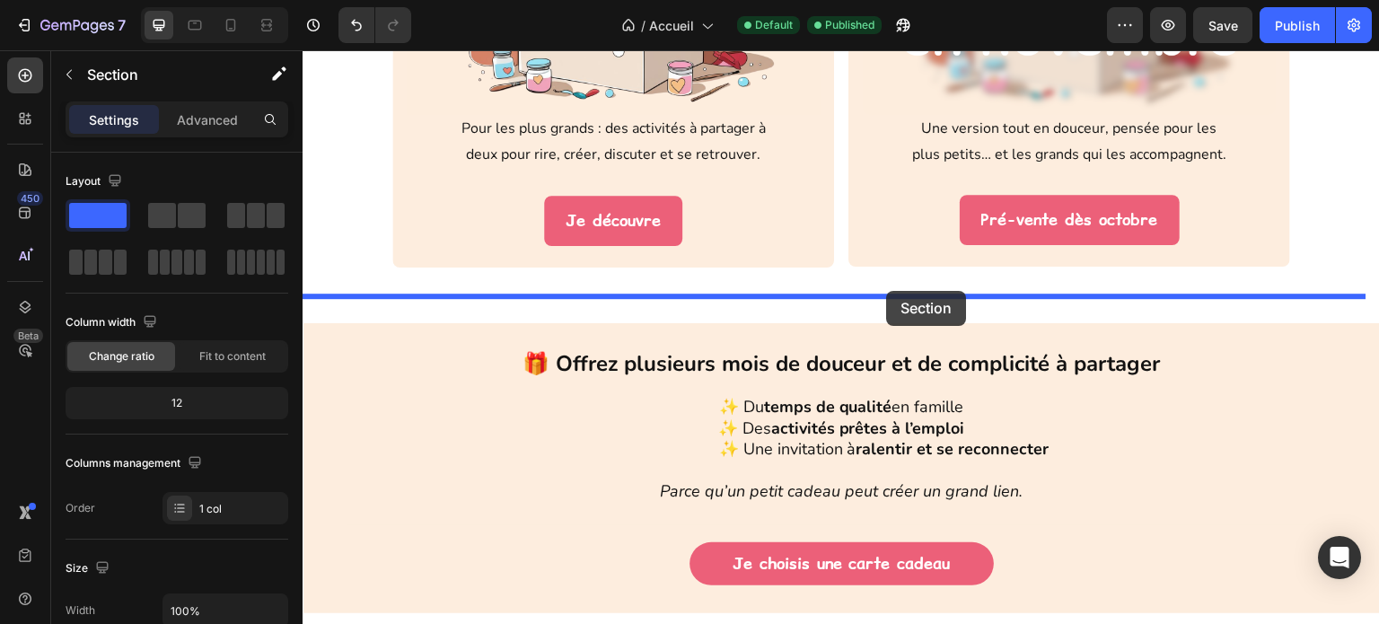
drag, startPoint x: 926, startPoint y: 287, endPoint x: 887, endPoint y: 291, distance: 38.8
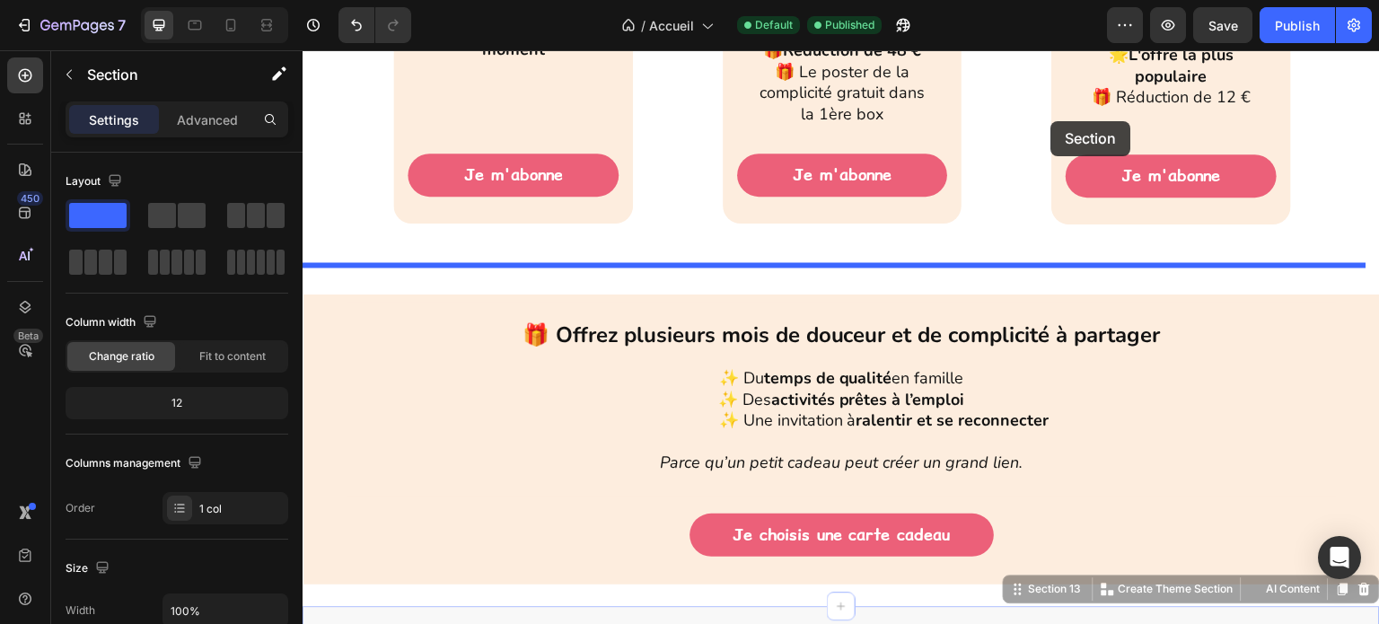
scroll to position [3543, 0]
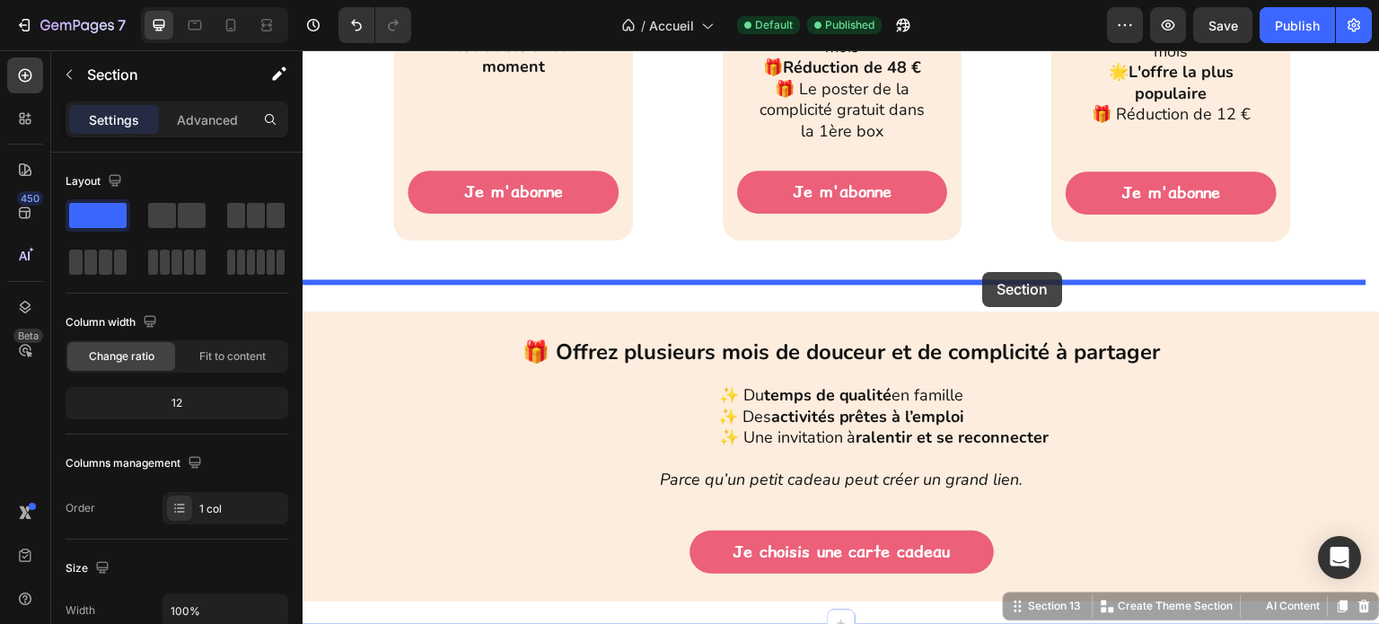
drag, startPoint x: 1080, startPoint y: 313, endPoint x: 983, endPoint y: 272, distance: 105.4
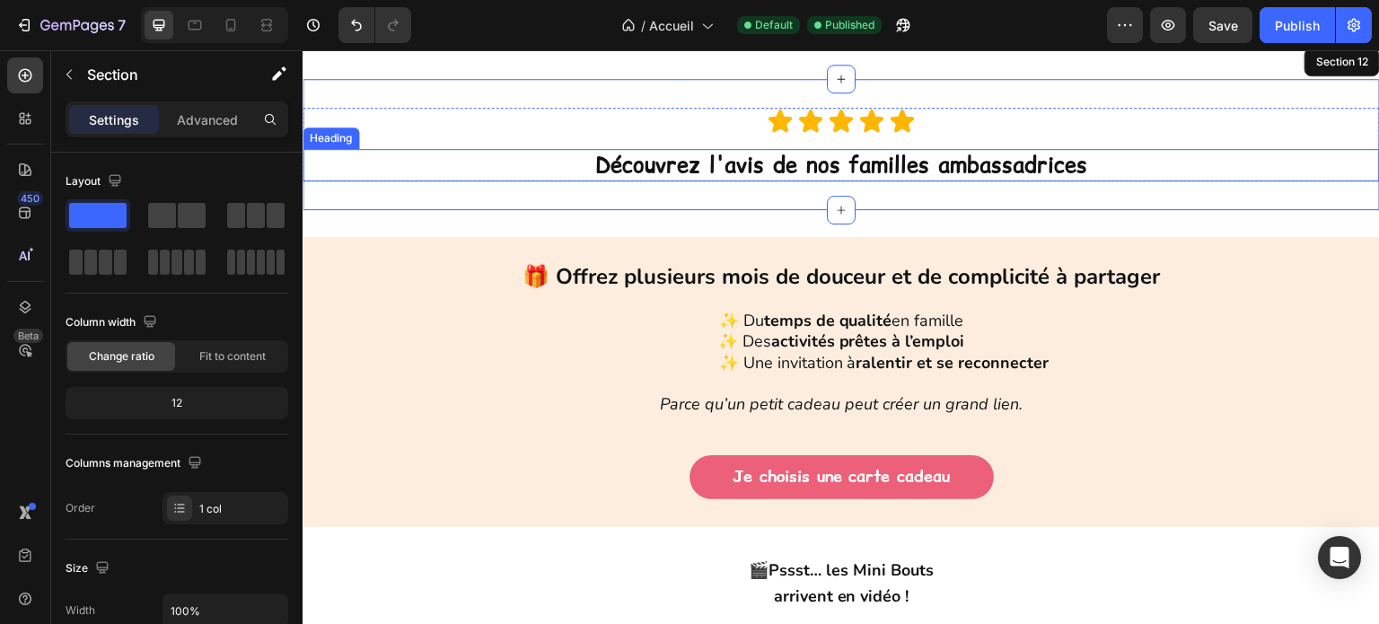
scroll to position [3992, 0]
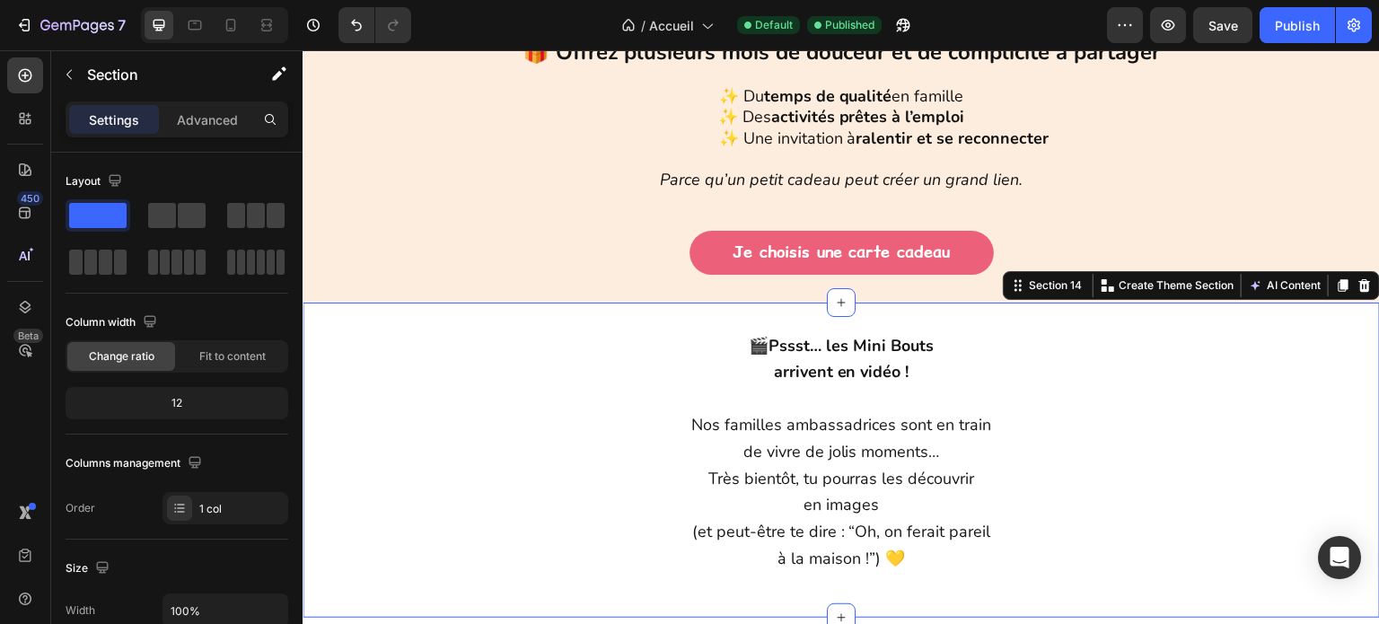
click at [1062, 310] on div "🎬 Pssst… les Mini Bouts arrivent en vidéo ! Nos familles ambassadrices sont en …" at bounding box center [842, 460] width 1078 height 315
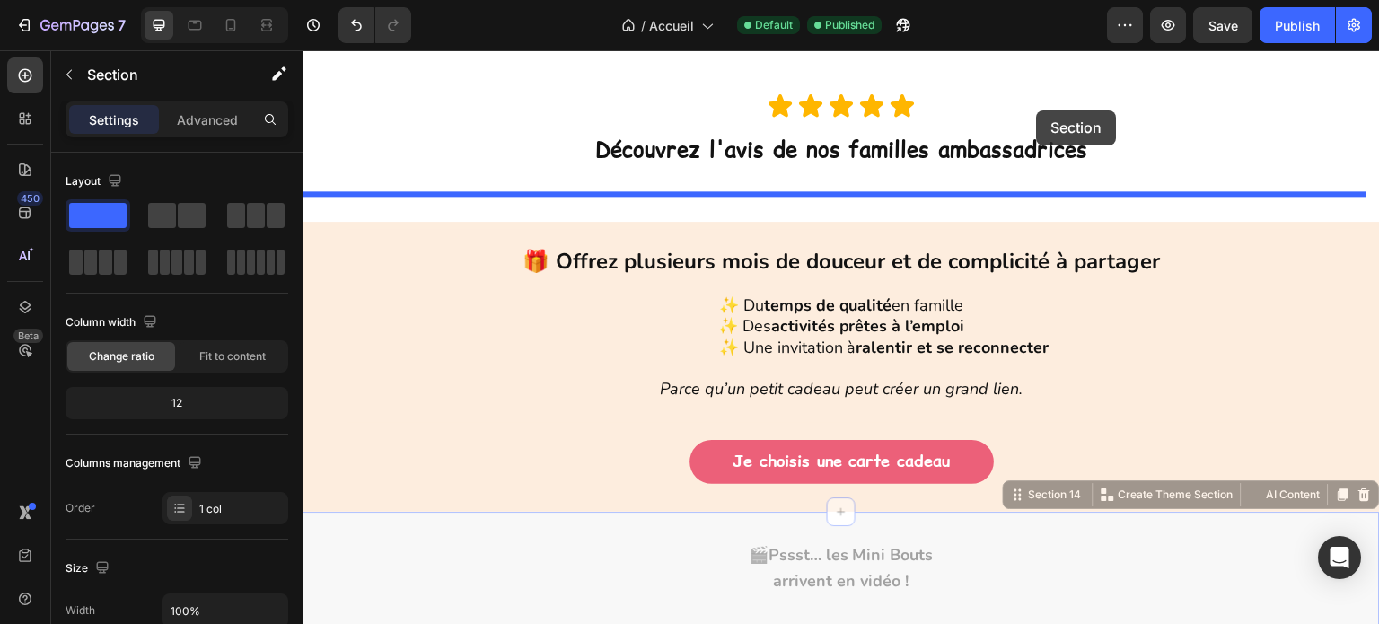
scroll to position [3746, 0]
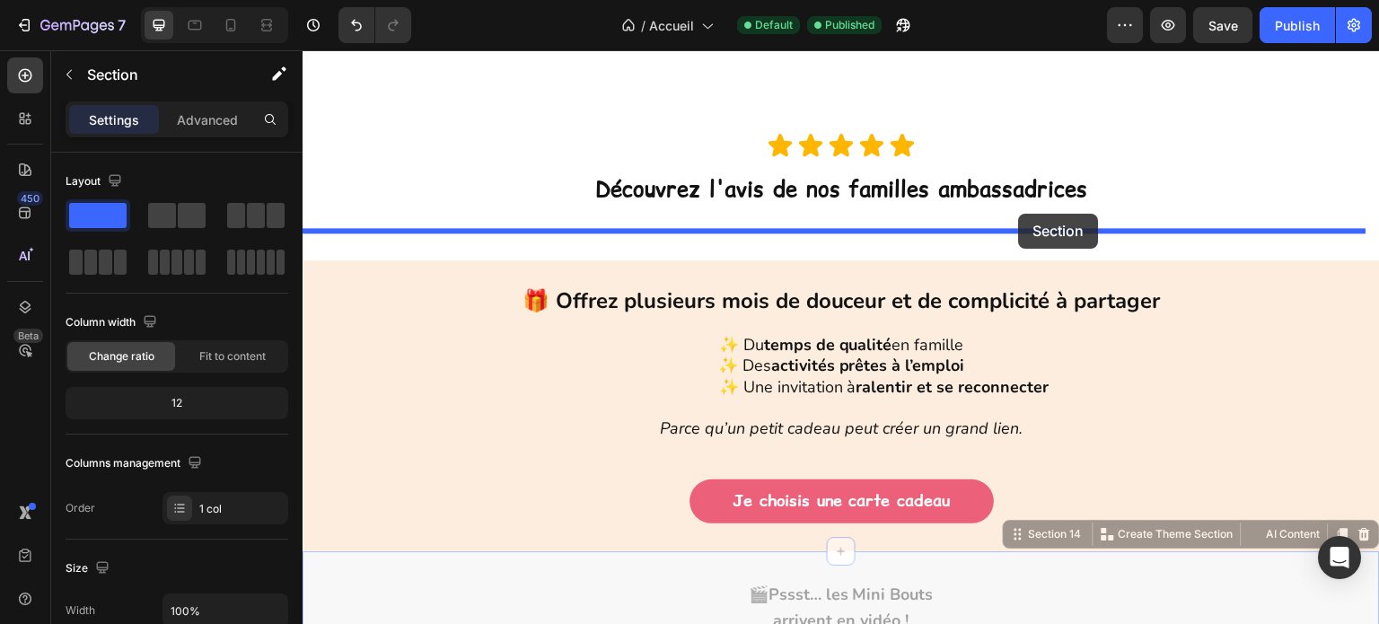
drag, startPoint x: 1062, startPoint y: 310, endPoint x: 1019, endPoint y: 214, distance: 105.3
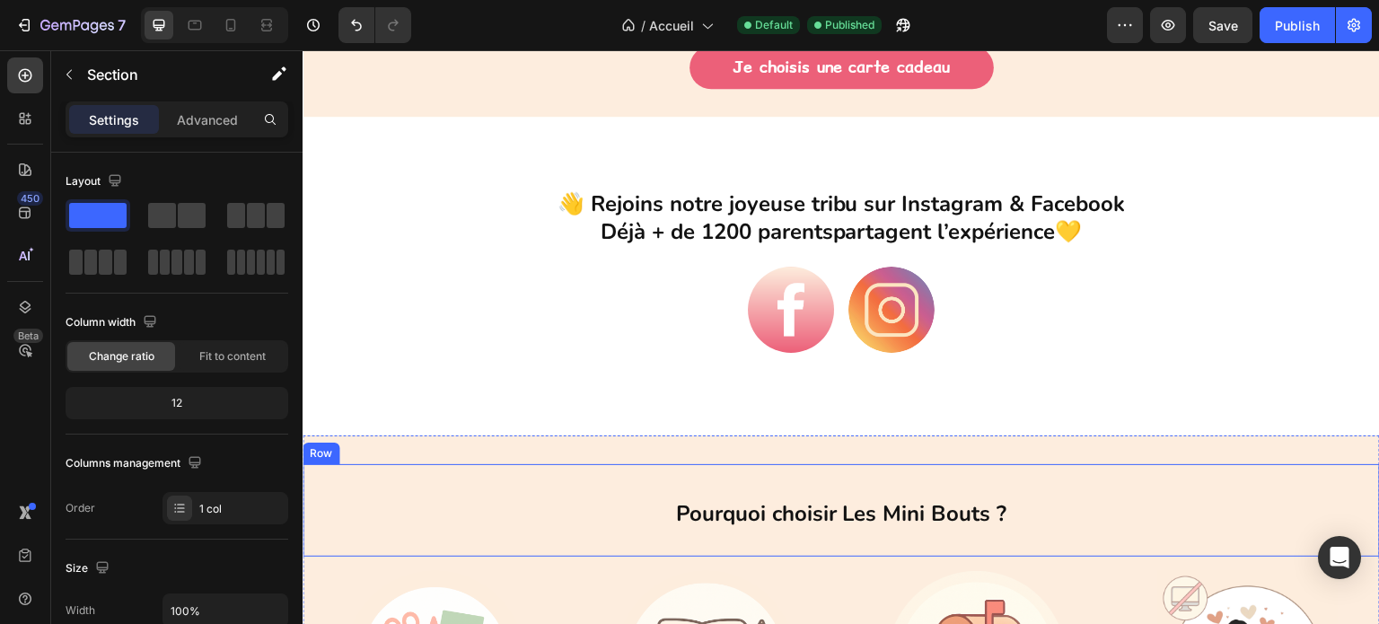
scroll to position [4464, 0]
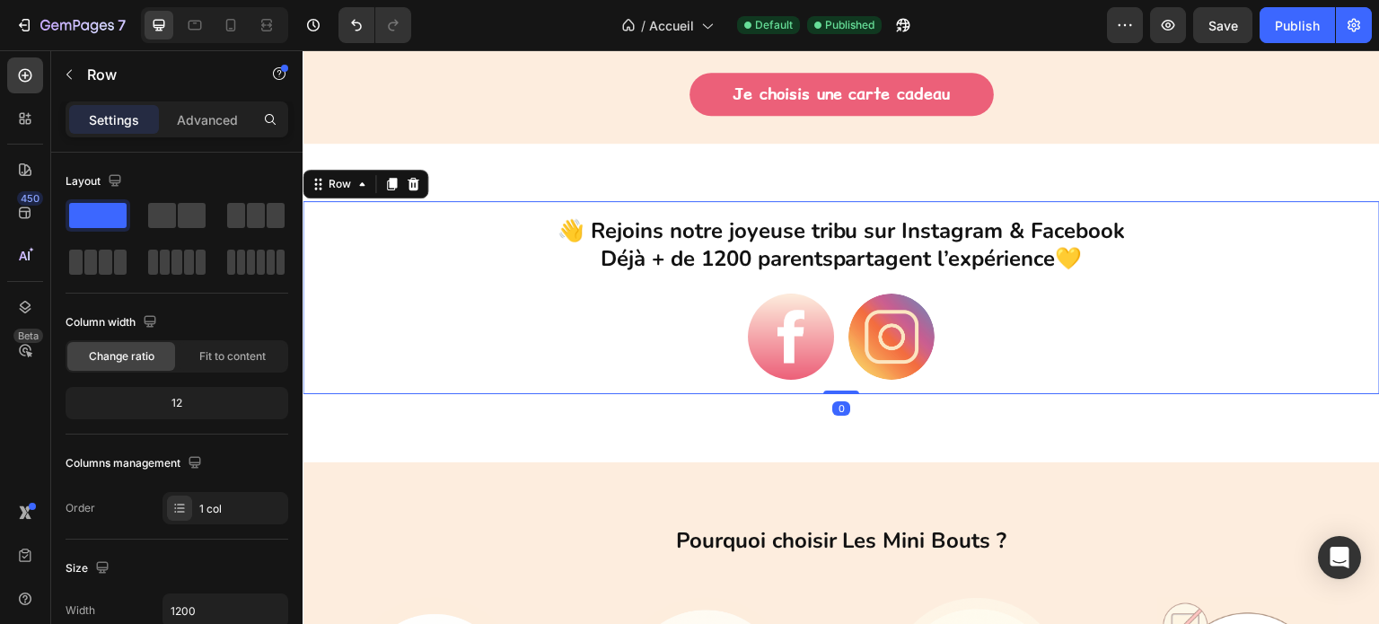
click at [1217, 210] on div "👋 Rejoins notre joyeuse tribu sur Instagram & Facebook Déjà + de 1200 parents p…" at bounding box center [842, 297] width 1078 height 192
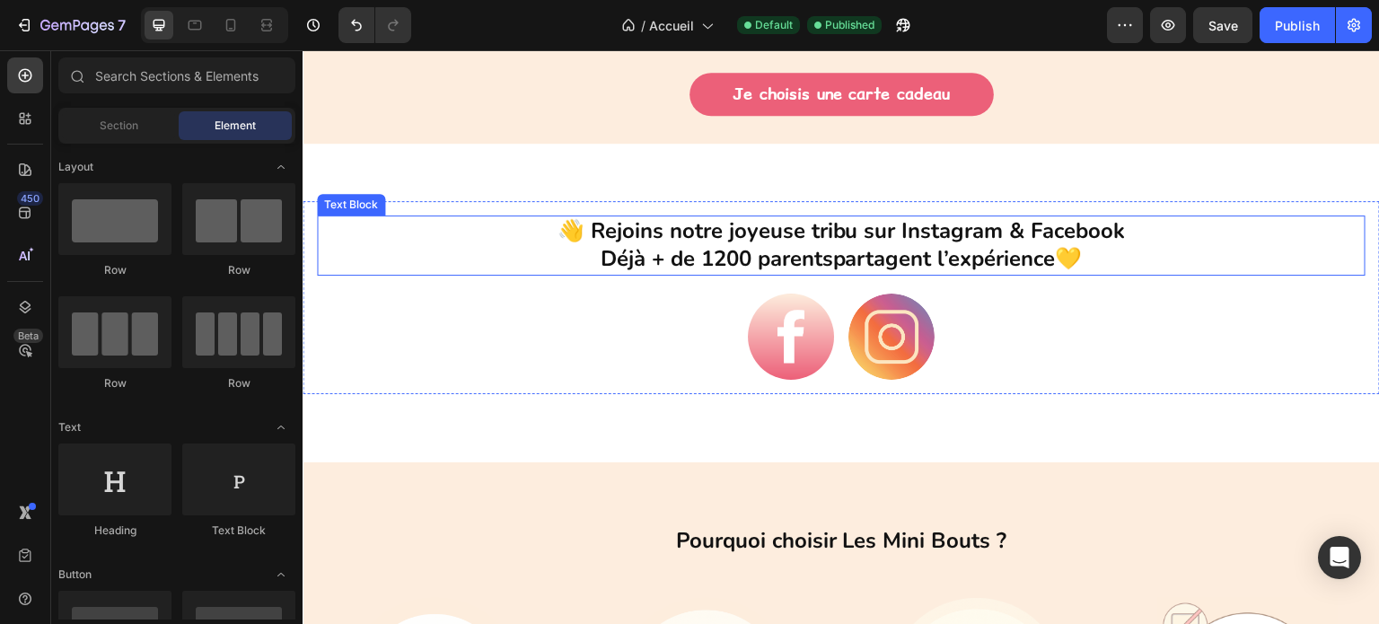
click at [1208, 233] on p "👋 Rejoins notre joyeuse tribu sur Instagram & Facebook" at bounding box center [841, 231] width 1045 height 28
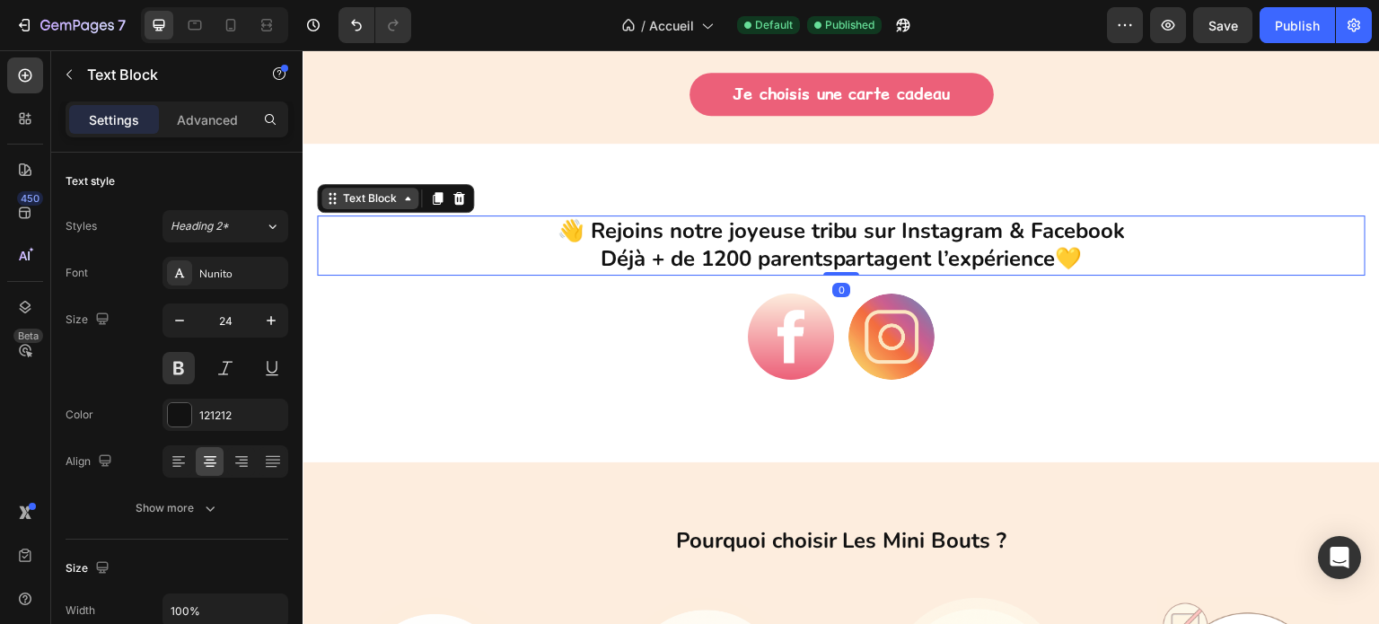
click at [401, 203] on icon at bounding box center [408, 198] width 14 height 14
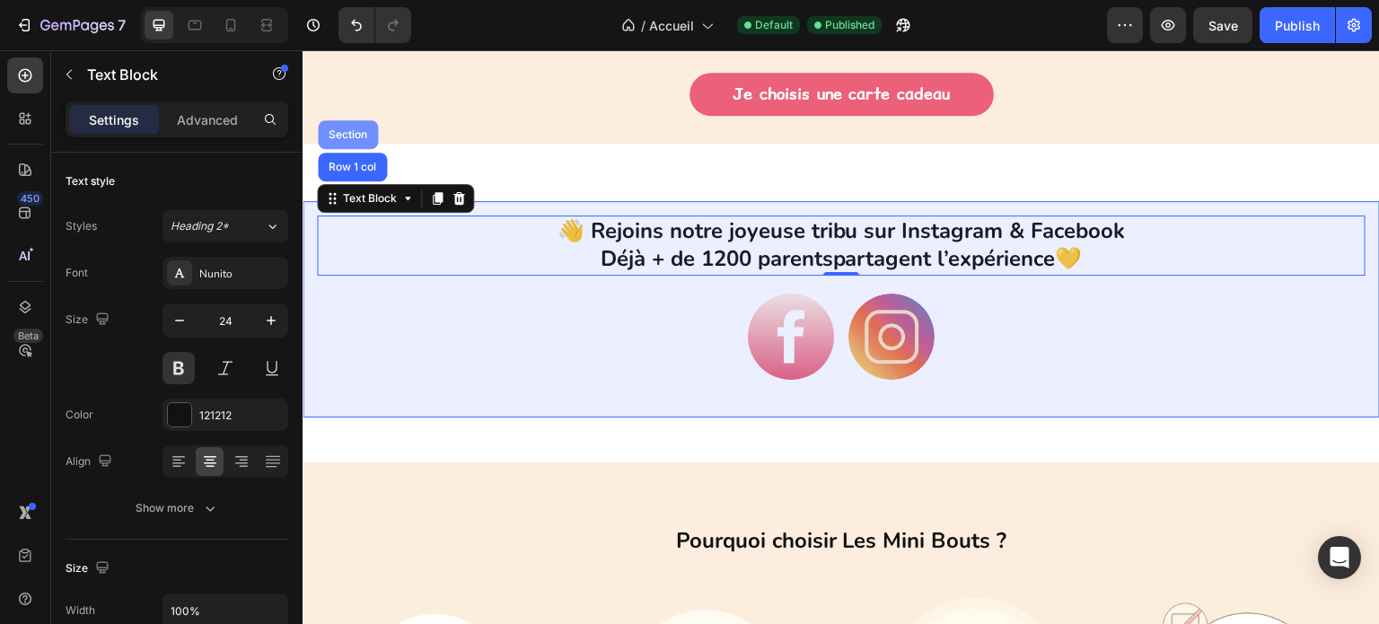
click at [352, 131] on div "Section" at bounding box center [348, 134] width 46 height 11
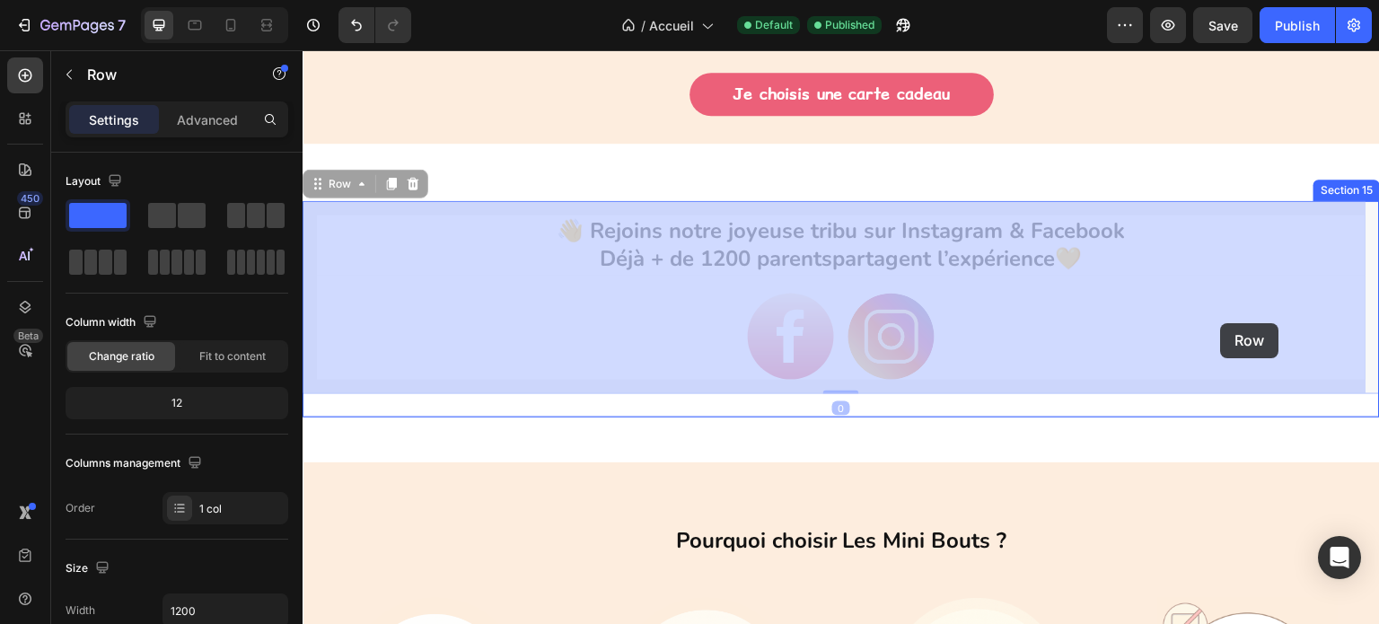
drag, startPoint x: 1261, startPoint y: 209, endPoint x: 1221, endPoint y: 323, distance: 120.7
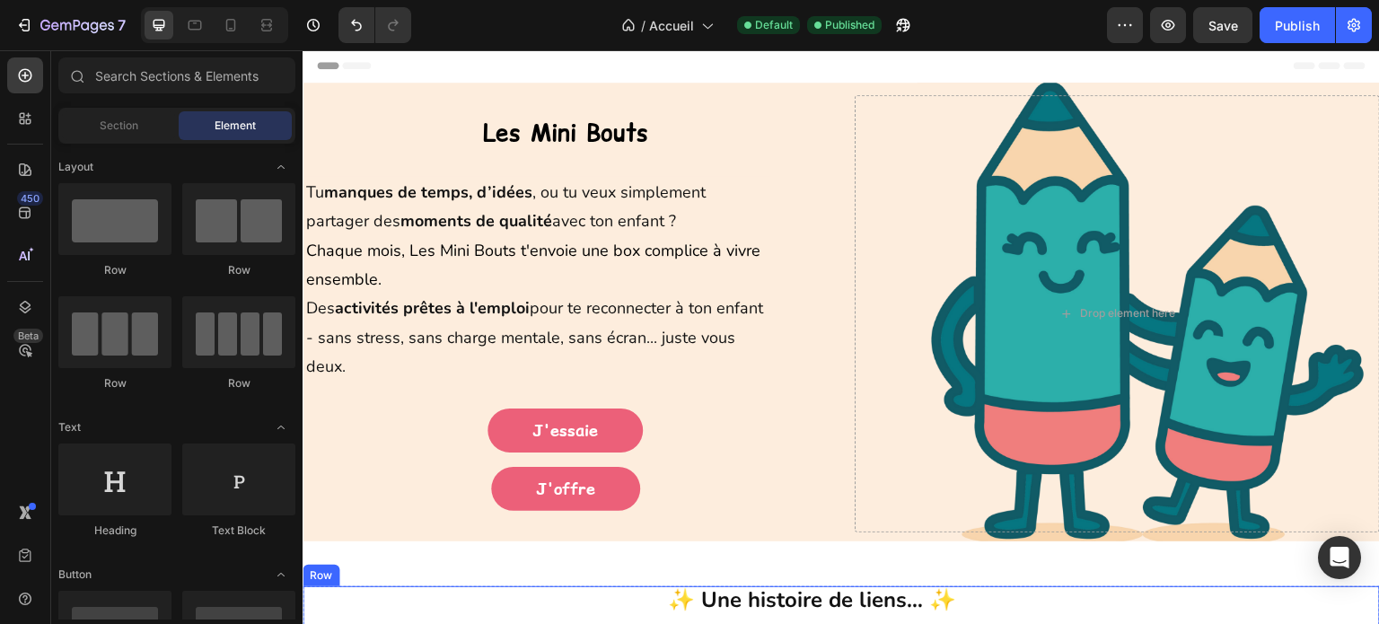
scroll to position [0, 0]
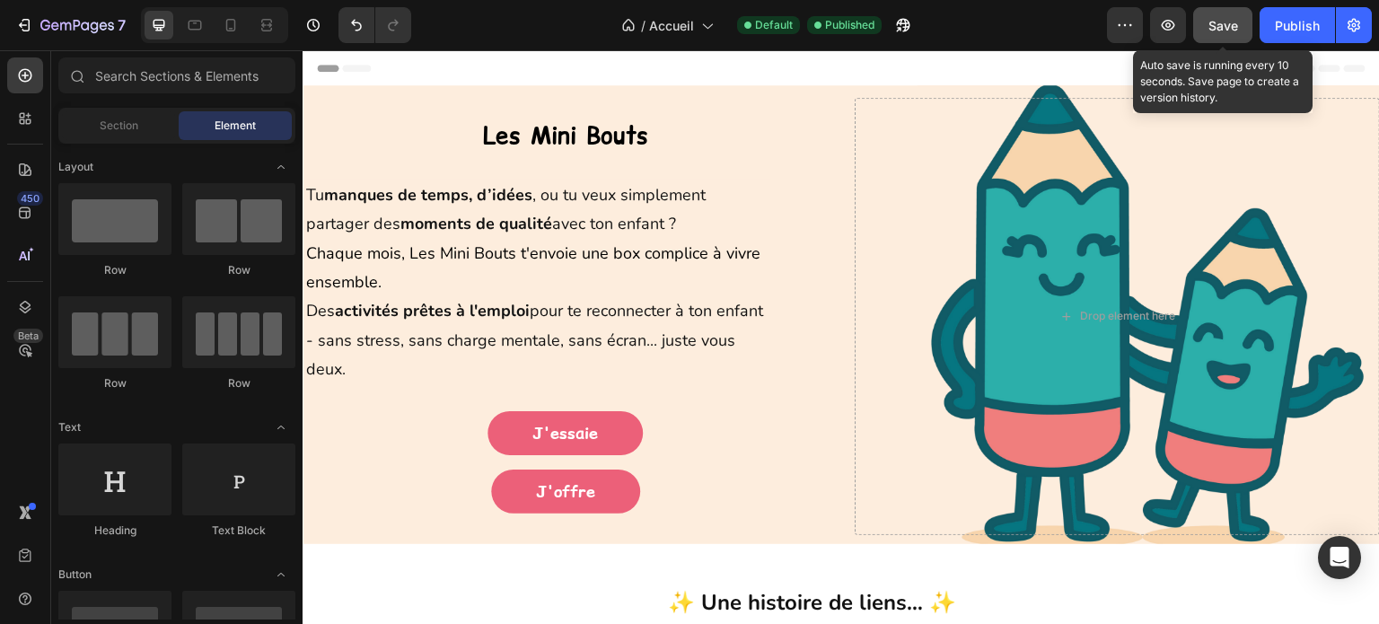
click at [1228, 31] on span "Save" at bounding box center [1224, 25] width 30 height 15
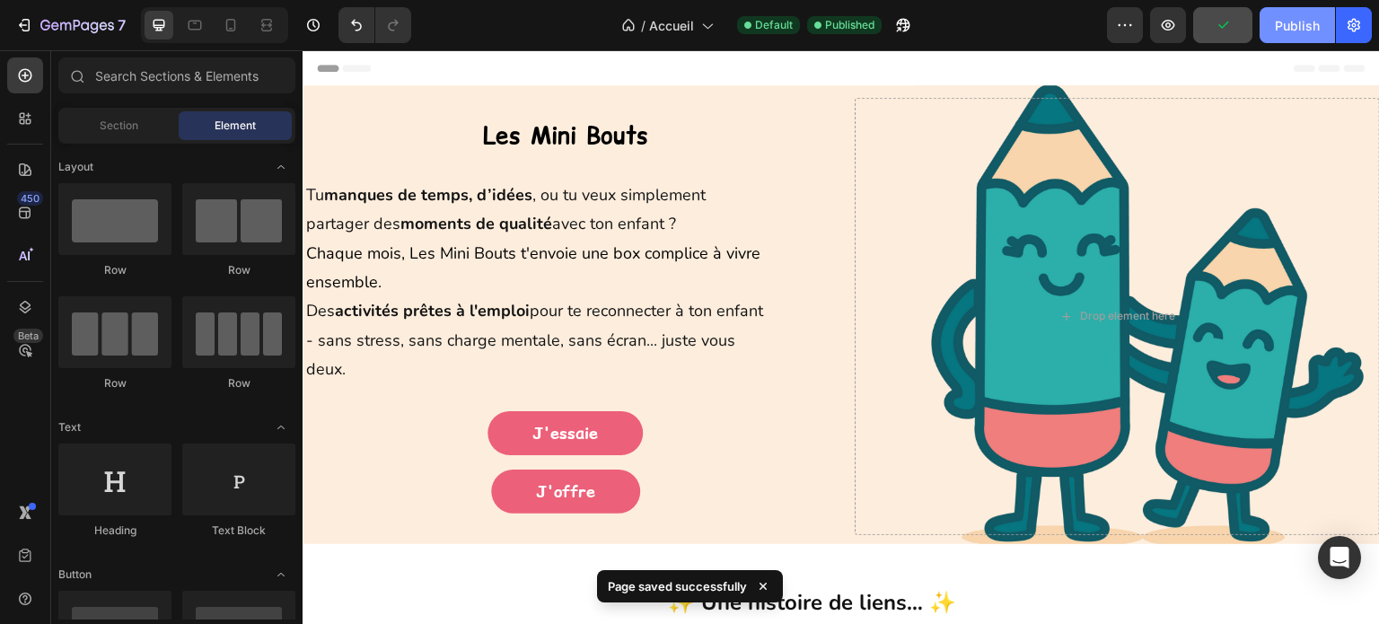
click at [1293, 31] on div "Publish" at bounding box center [1297, 25] width 45 height 19
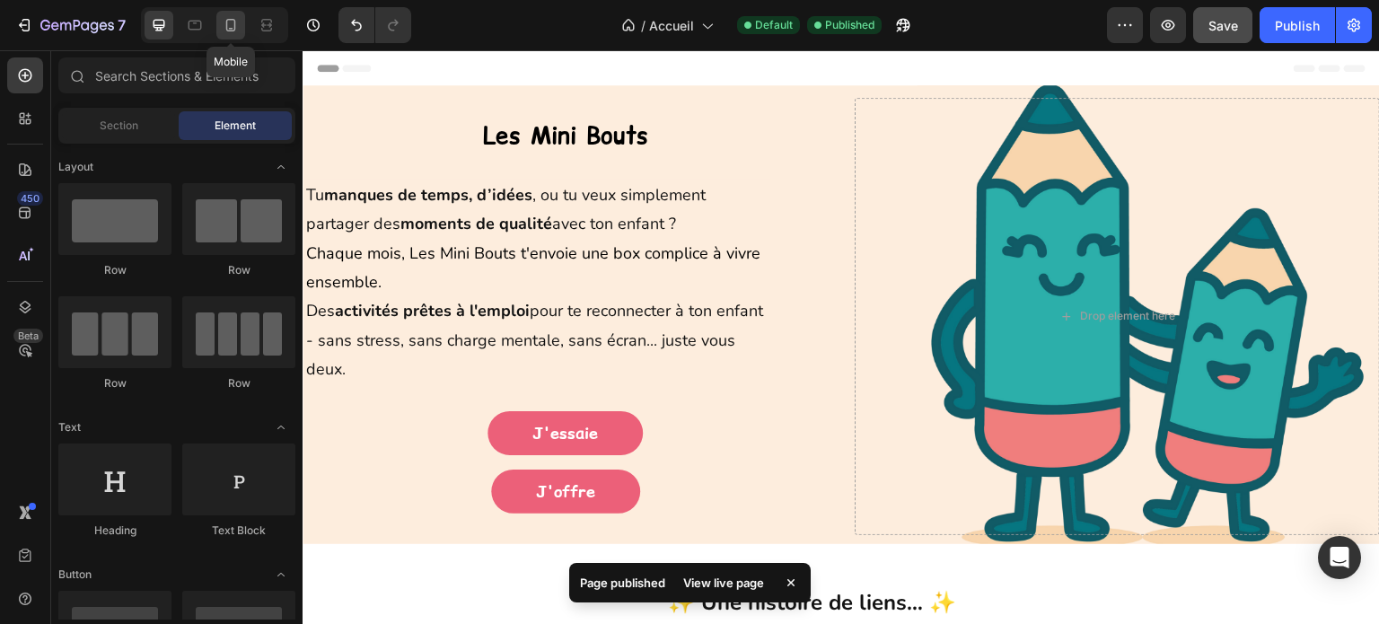
click at [226, 22] on icon at bounding box center [231, 25] width 10 height 13
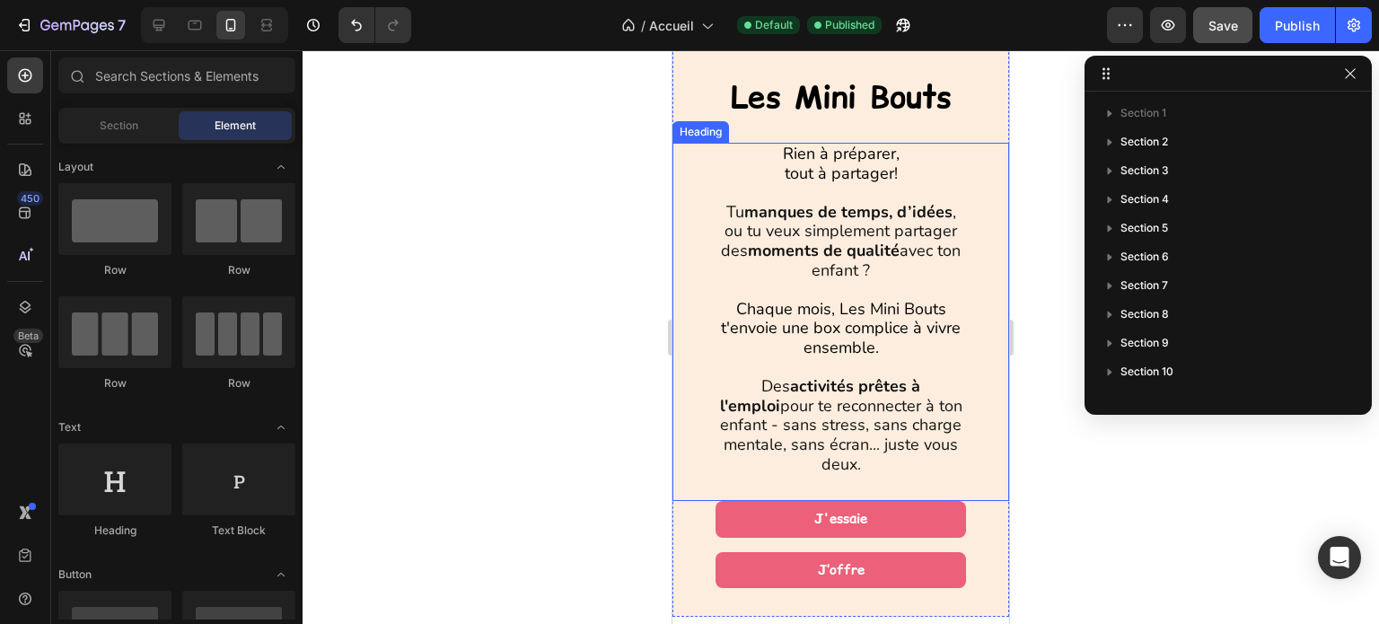
scroll to position [359, 0]
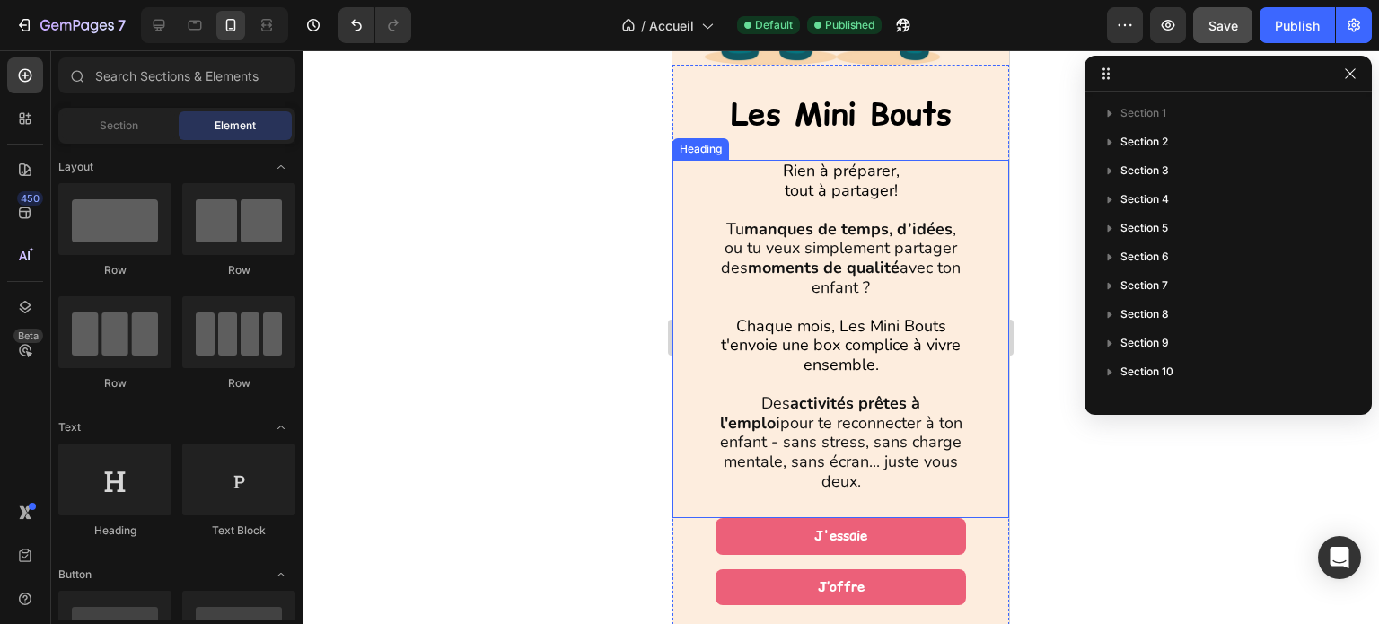
click at [873, 180] on span "tout à partager!" at bounding box center [841, 191] width 113 height 22
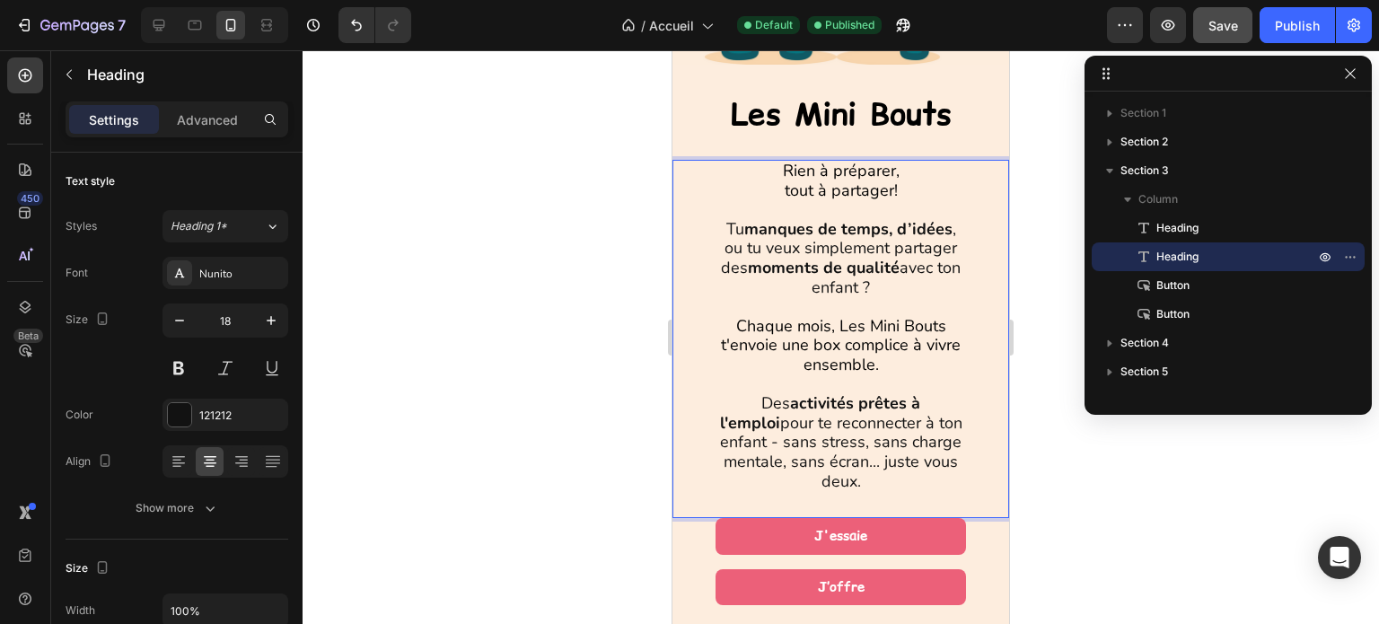
click at [894, 177] on h1 "Rien à préparer, tout à partager! Tu manques de temps, d’idées , ou tu veux sim…" at bounding box center [841, 339] width 247 height 358
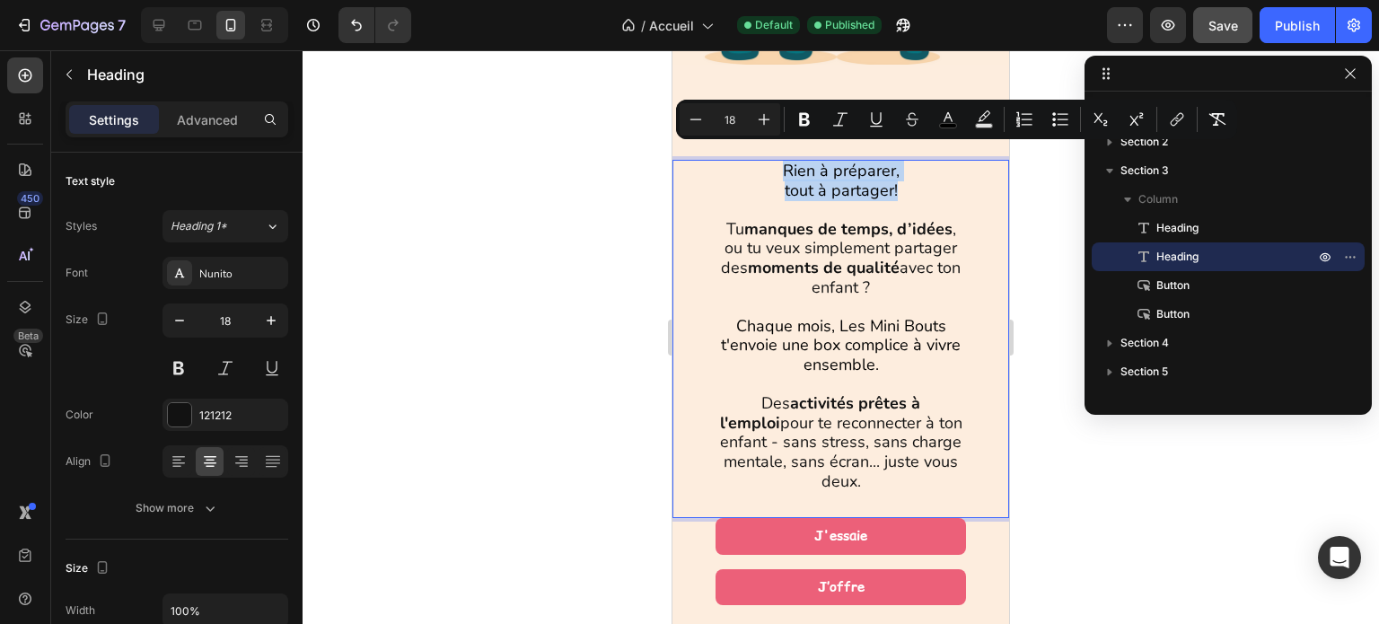
drag, startPoint x: 894, startPoint y: 177, endPoint x: 773, endPoint y: 160, distance: 122.4
click at [773, 162] on p "Rien à préparer, tout à partager! Tu manques de temps, d’idées , ou tu veux sim…" at bounding box center [840, 327] width 243 height 330
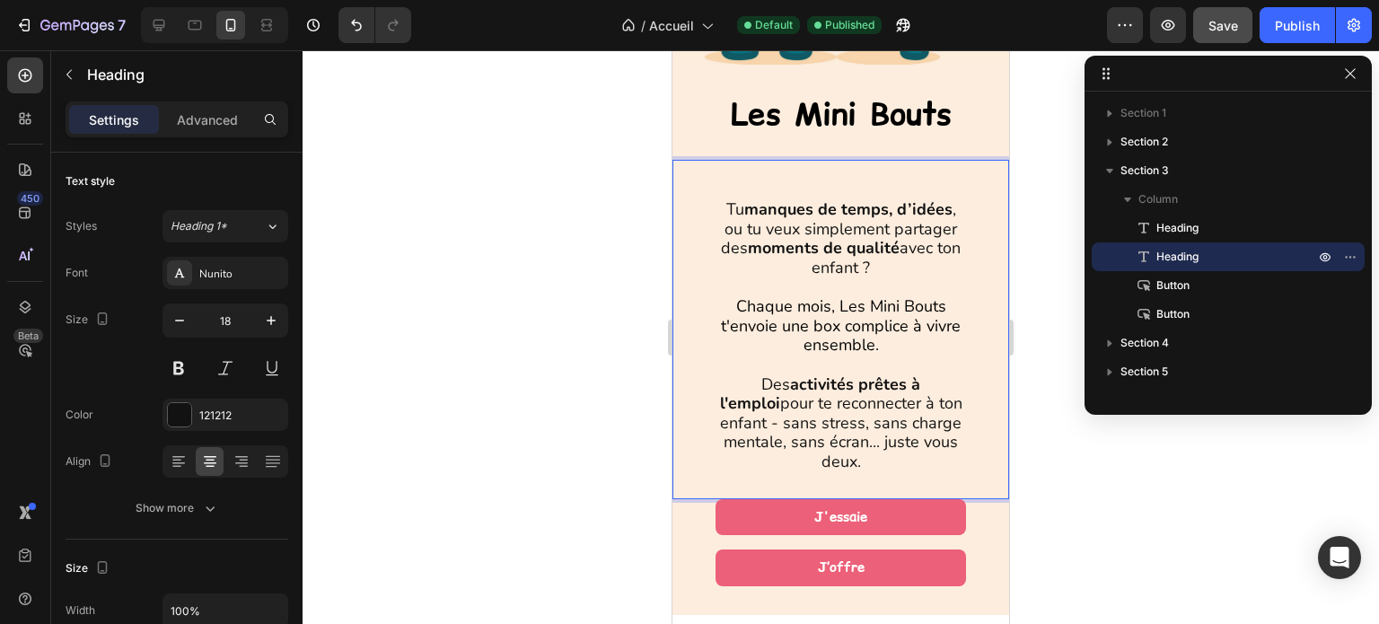
click at [780, 181] on p "⁠⁠⁠⁠⁠⁠⁠ Tu manques de temps, d’idées , ou tu veux simplement partager des momen…" at bounding box center [840, 317] width 243 height 311
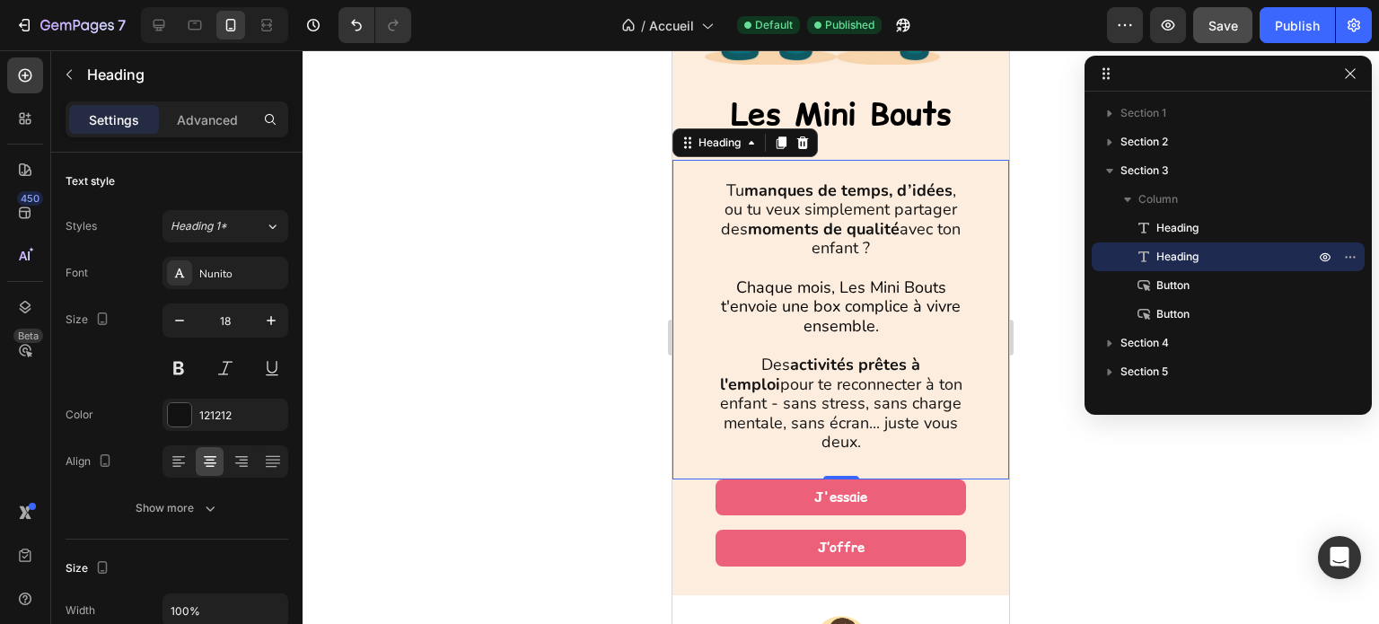
click at [712, 181] on div "⁠⁠⁠⁠⁠⁠⁠ Tu manques de temps, d’idées , ou tu veux simplement partager des momen…" at bounding box center [841, 320] width 337 height 320
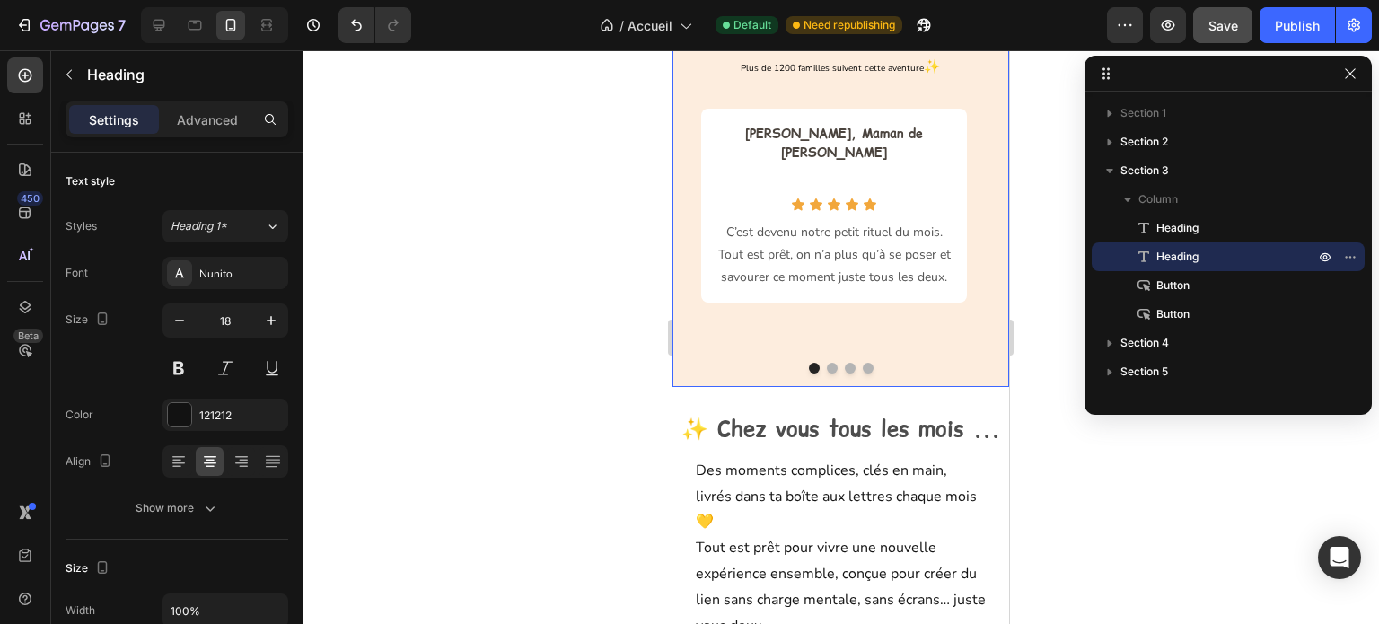
scroll to position [1616, 0]
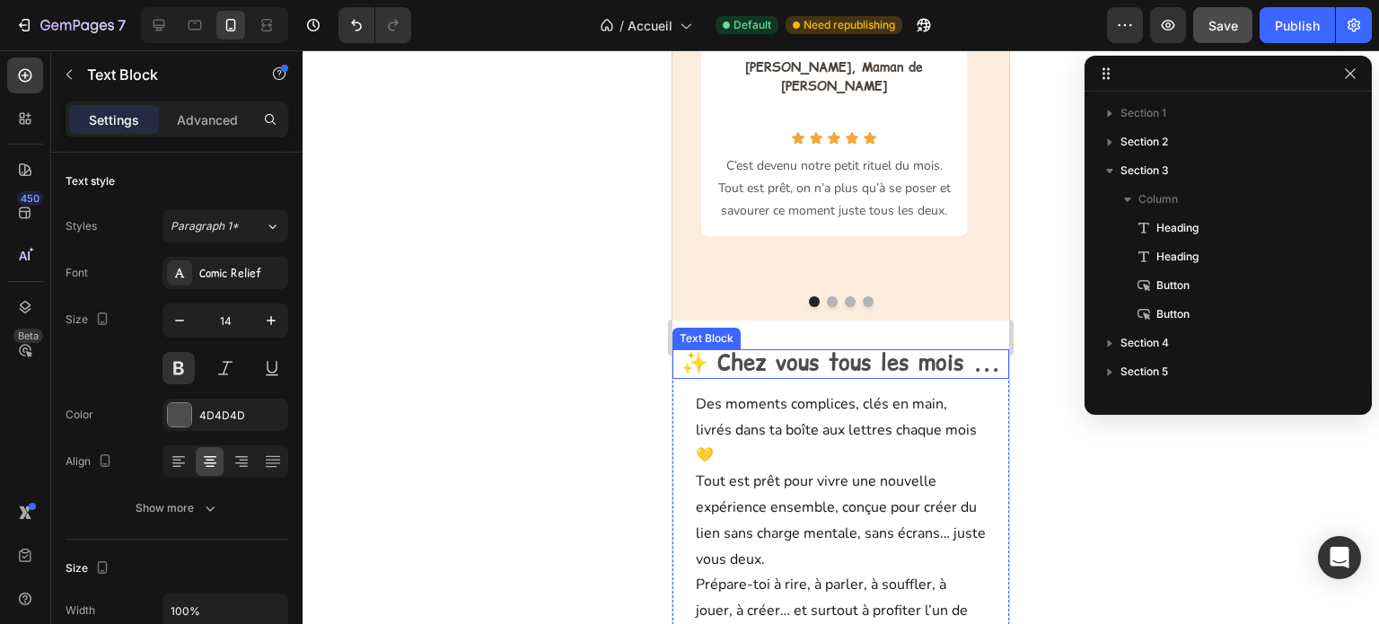
click at [839, 352] on strong "✨ Chez vous tous les mois ..." at bounding box center [841, 363] width 319 height 30
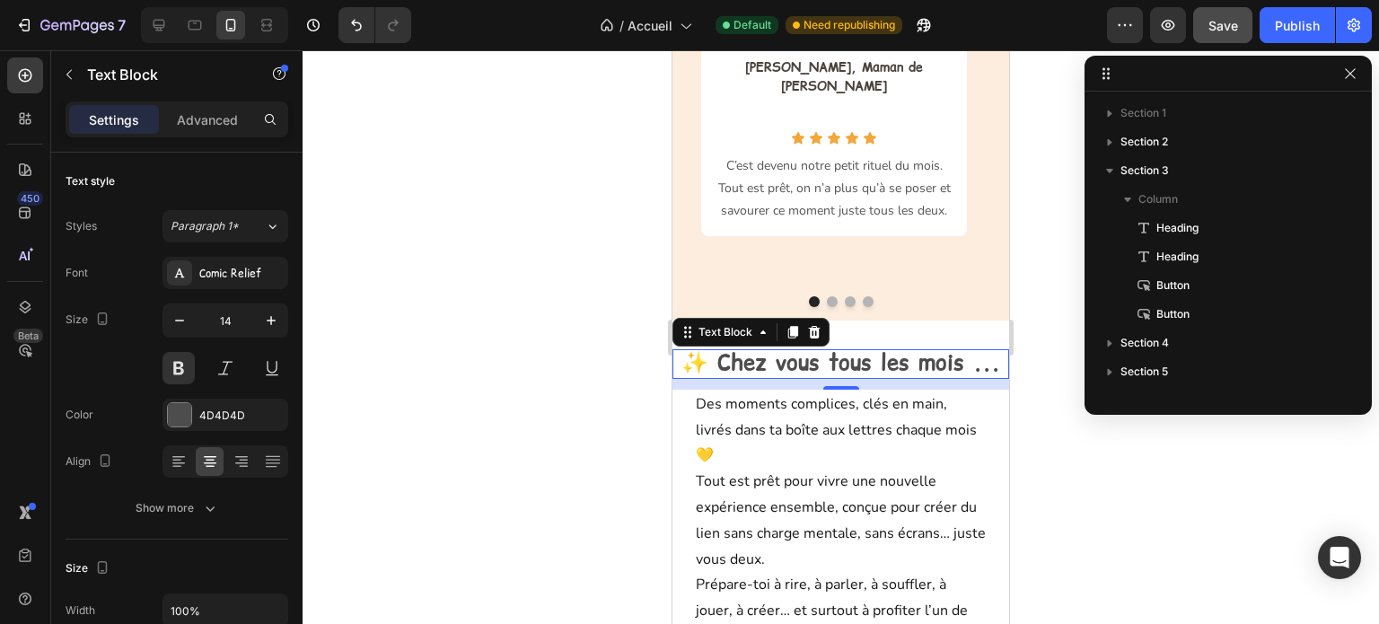
scroll to position [282, 0]
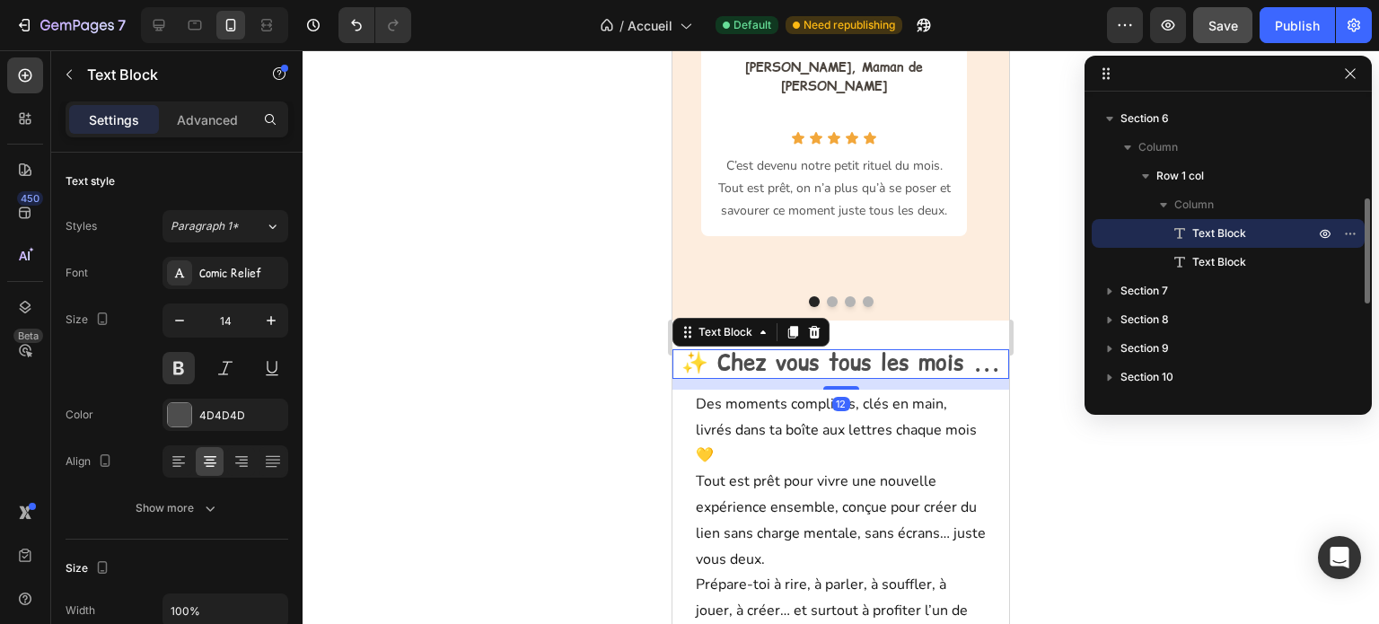
click at [856, 351] on p "✨ Chez vous tous les mois ..." at bounding box center [840, 364] width 333 height 26
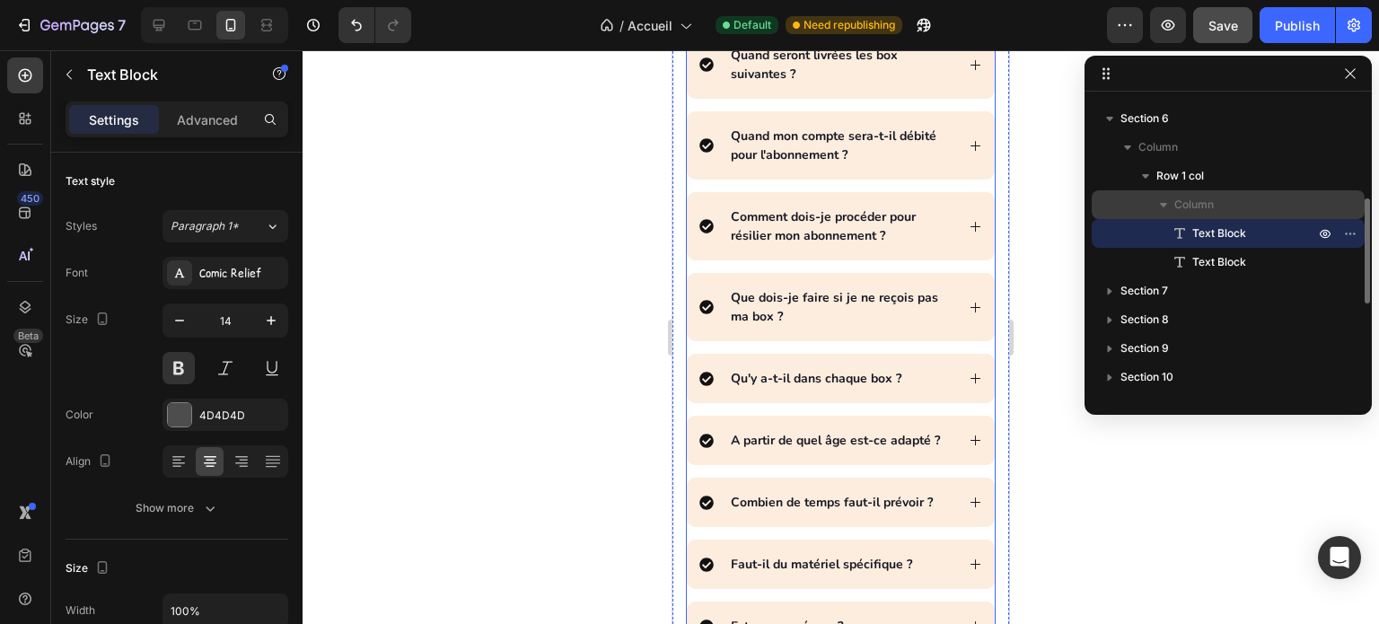
scroll to position [9519, 0]
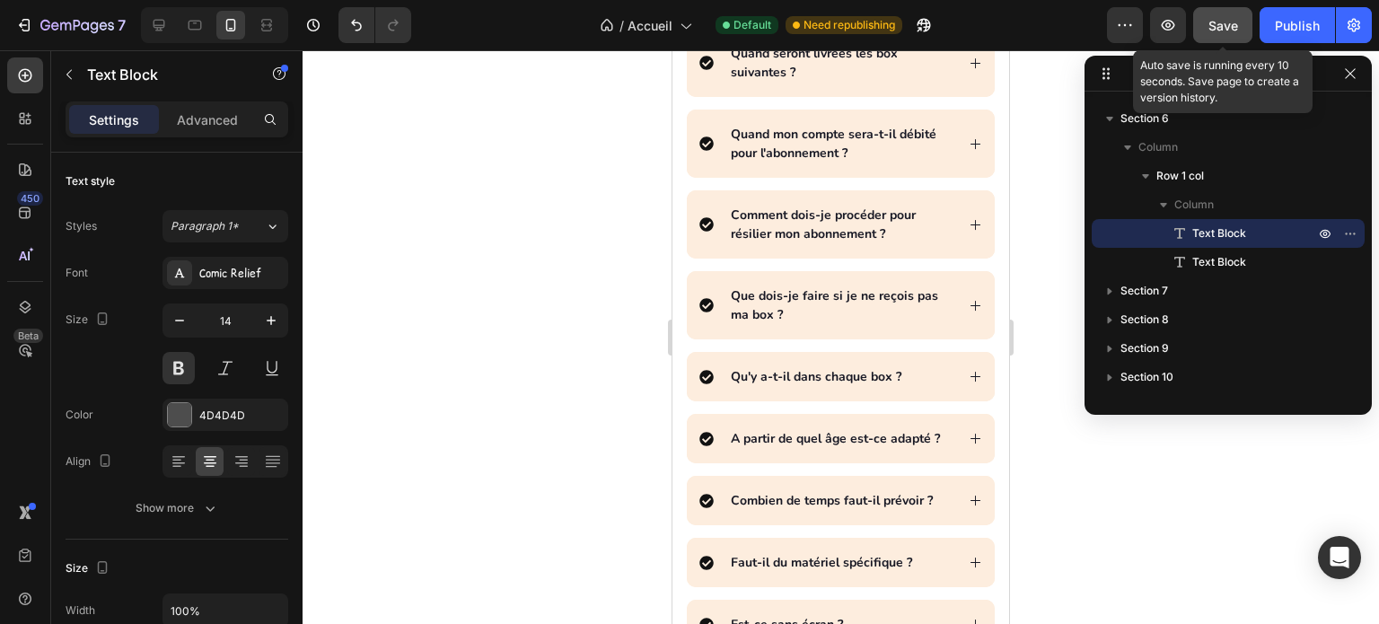
click at [1216, 22] on span "Save" at bounding box center [1224, 25] width 30 height 15
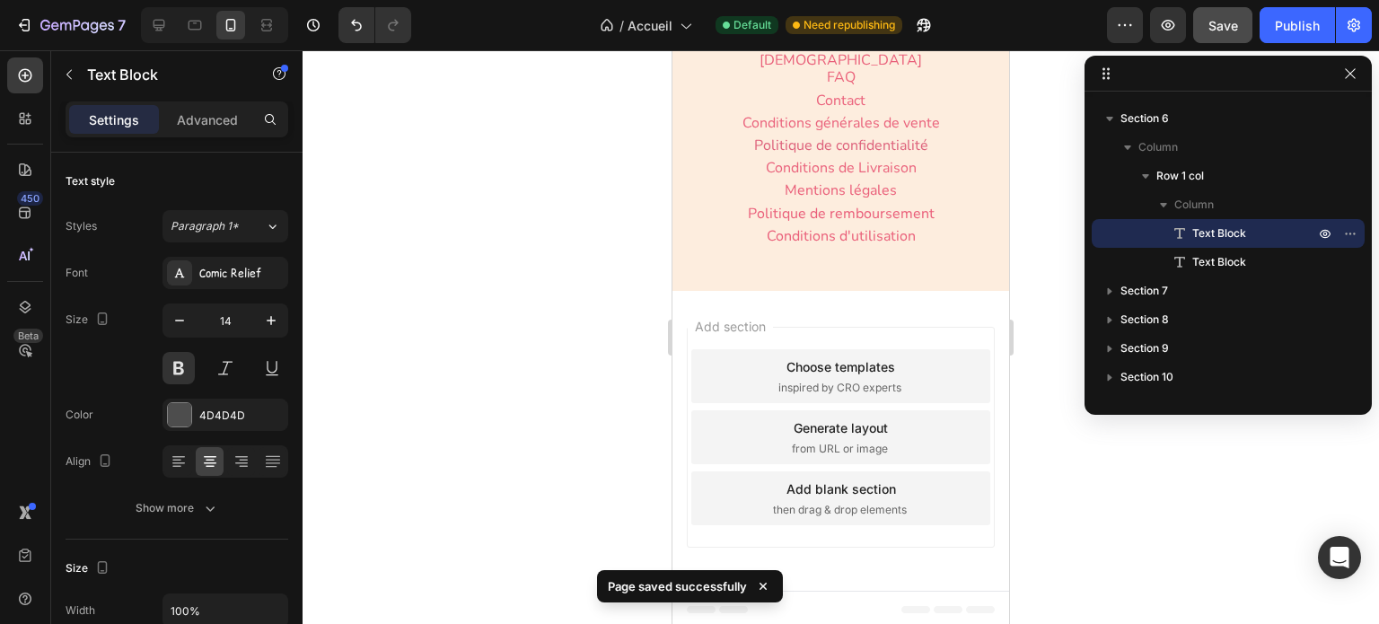
scroll to position [10401, 0]
click at [1299, 17] on div "Publish" at bounding box center [1297, 25] width 45 height 19
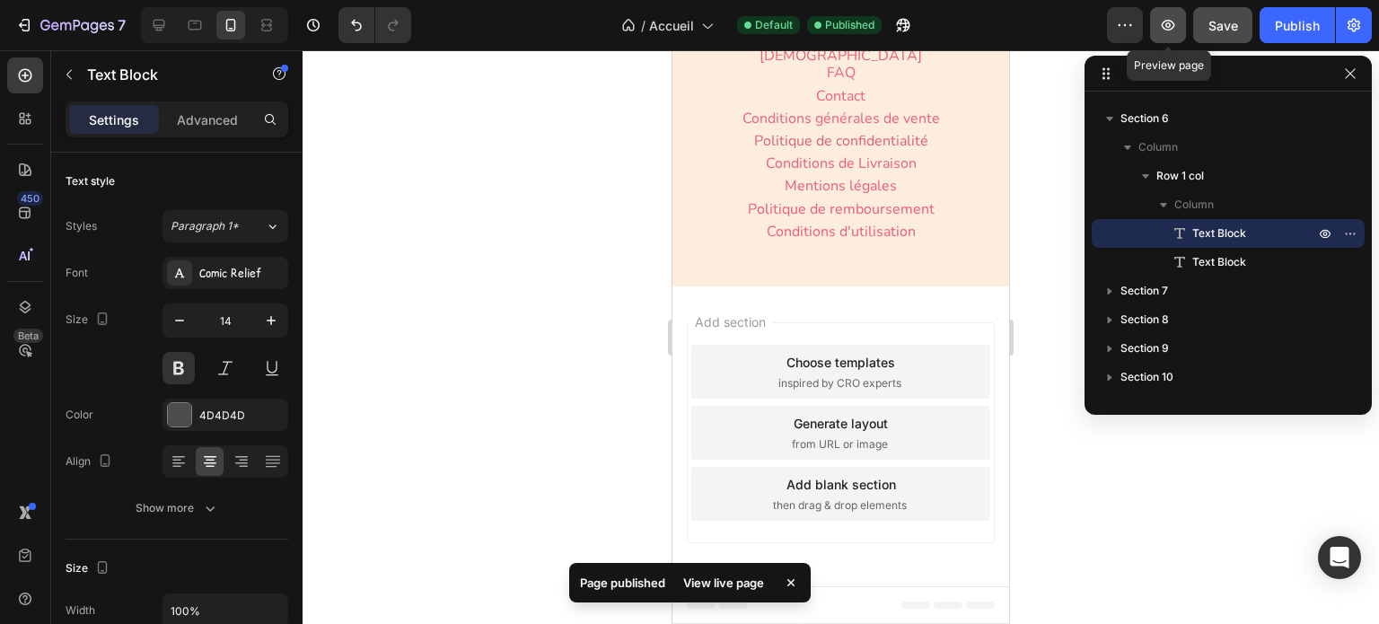
click at [1166, 25] on icon "button" at bounding box center [1168, 25] width 18 height 18
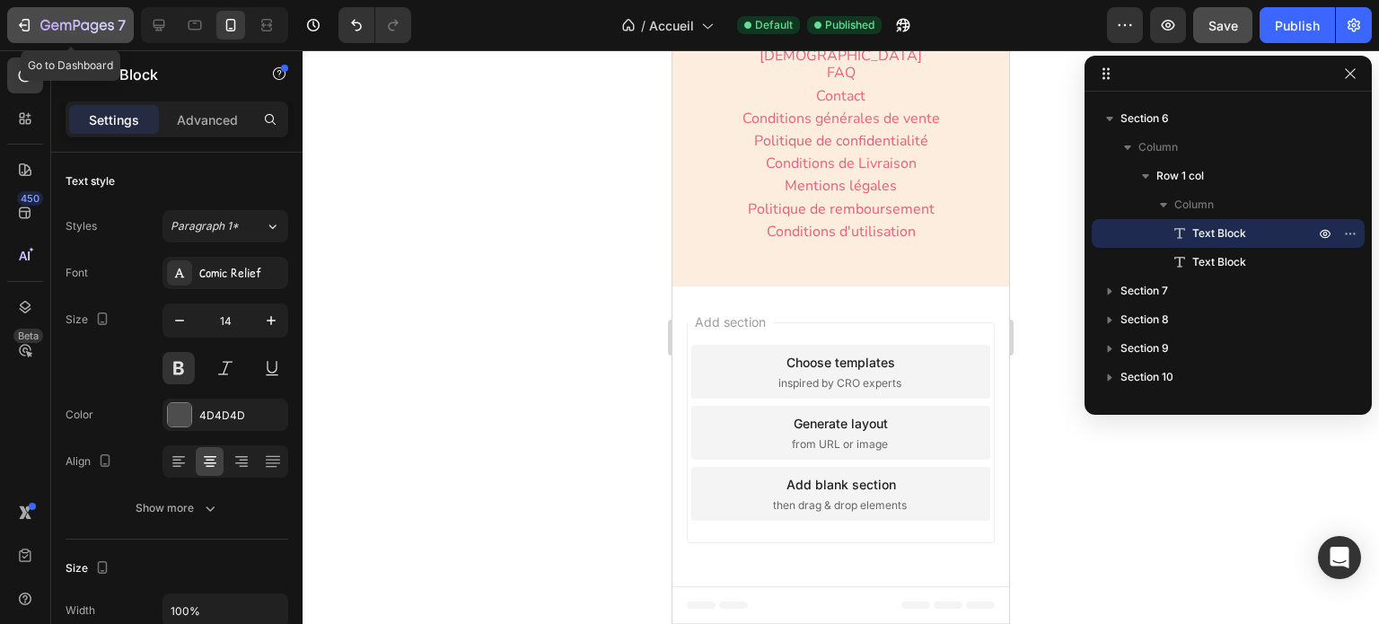
click at [60, 24] on icon "button" at bounding box center [65, 26] width 11 height 8
